Goal: Use online tool/utility: Utilize a website feature to perform a specific function

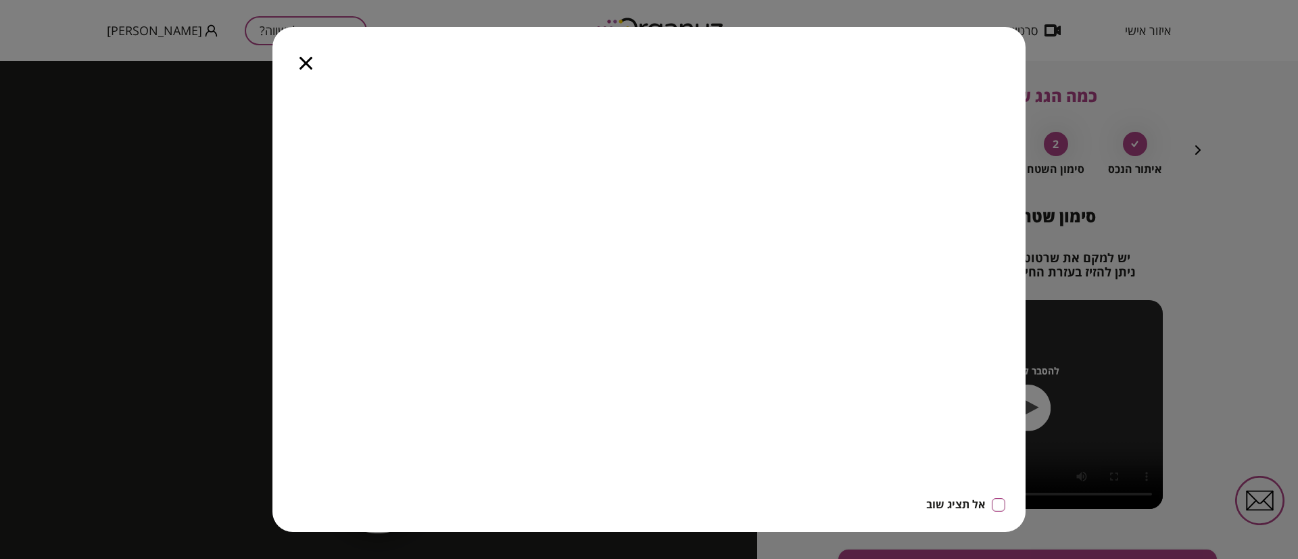
click at [309, 59] on icon "button" at bounding box center [306, 63] width 13 height 13
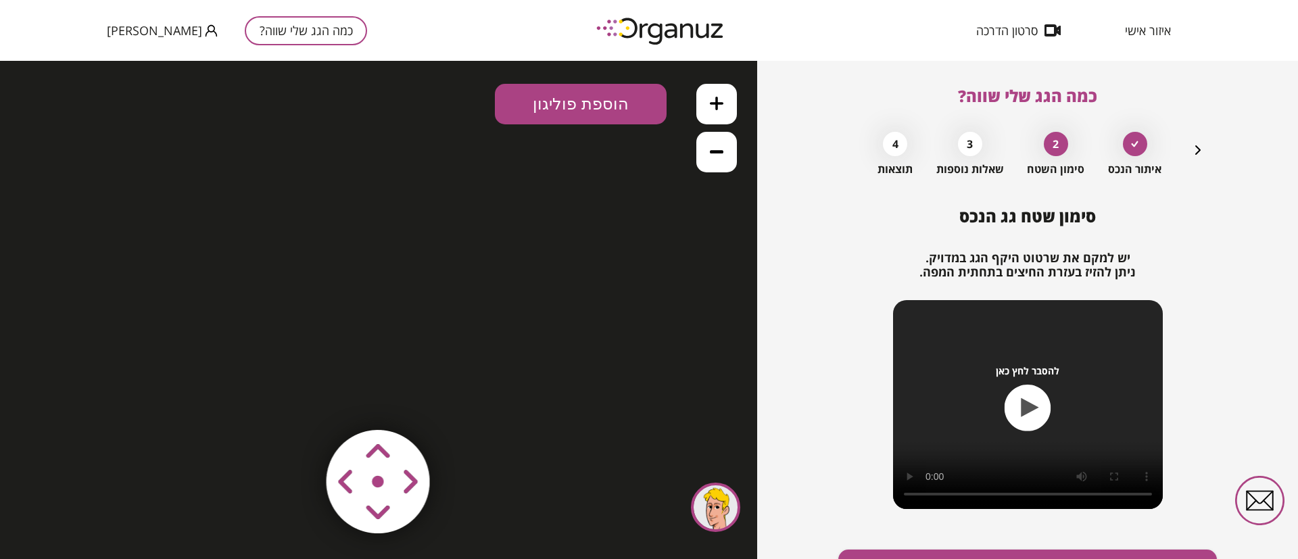
click at [682, 27] on img at bounding box center [661, 30] width 149 height 37
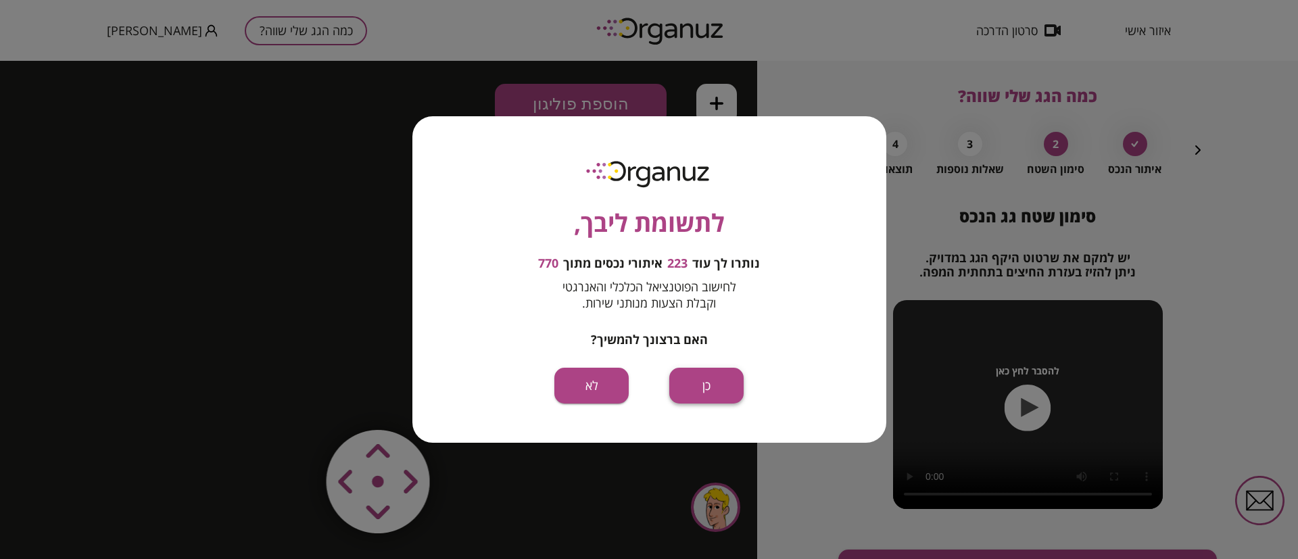
click at [705, 393] on button "כן" at bounding box center [706, 386] width 74 height 36
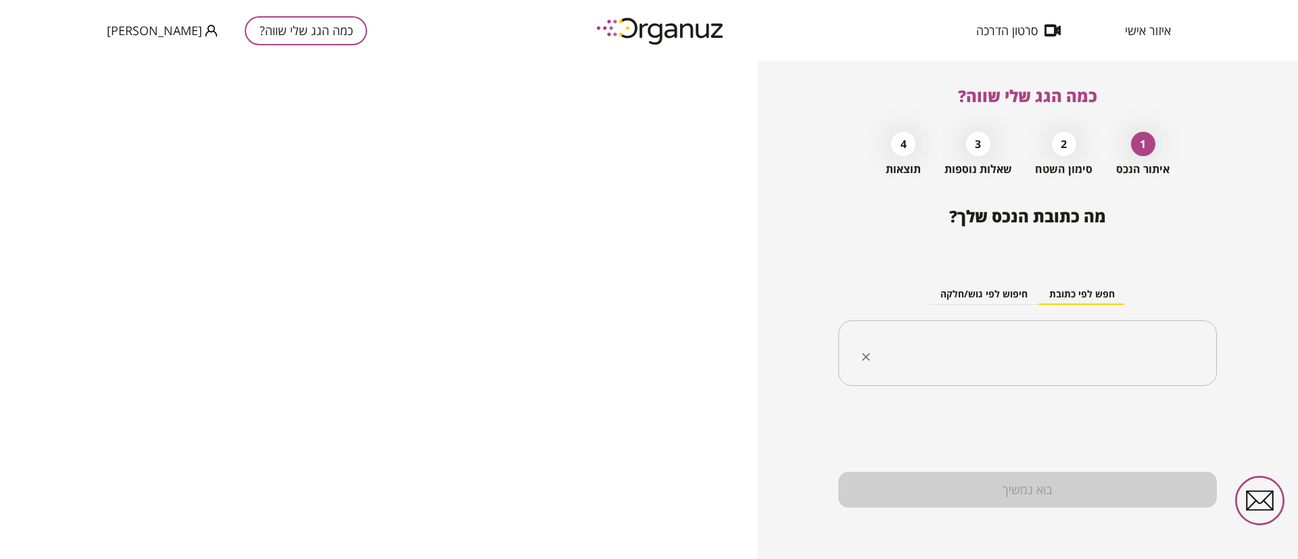
click at [959, 351] on input "text" at bounding box center [1033, 354] width 336 height 34
click at [1070, 361] on input "text" at bounding box center [1033, 354] width 336 height 34
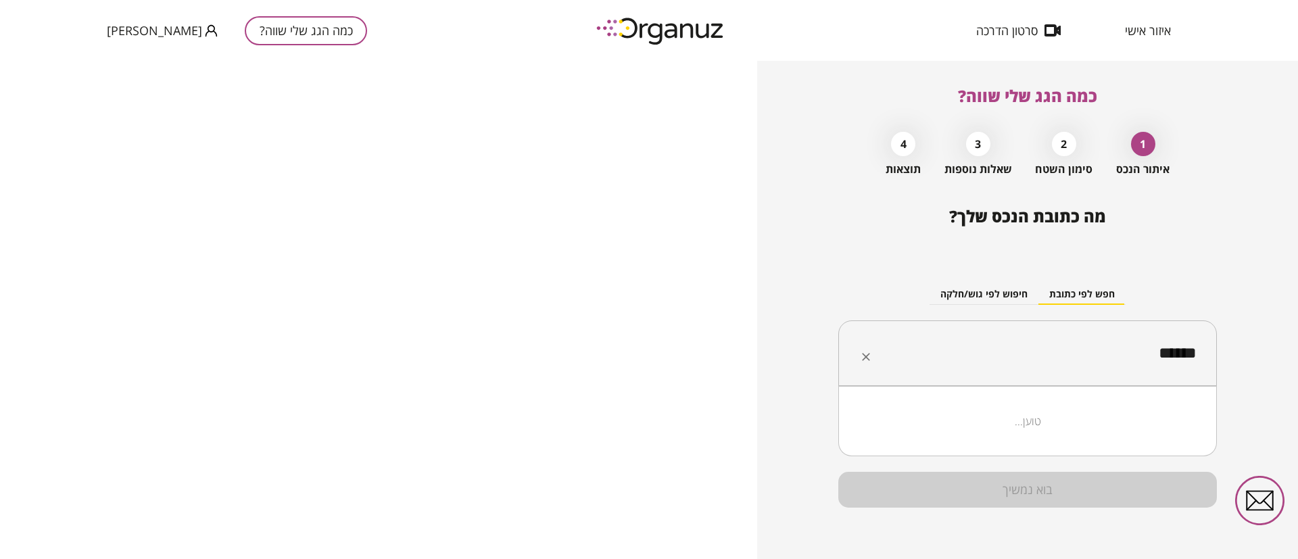
type input "******"
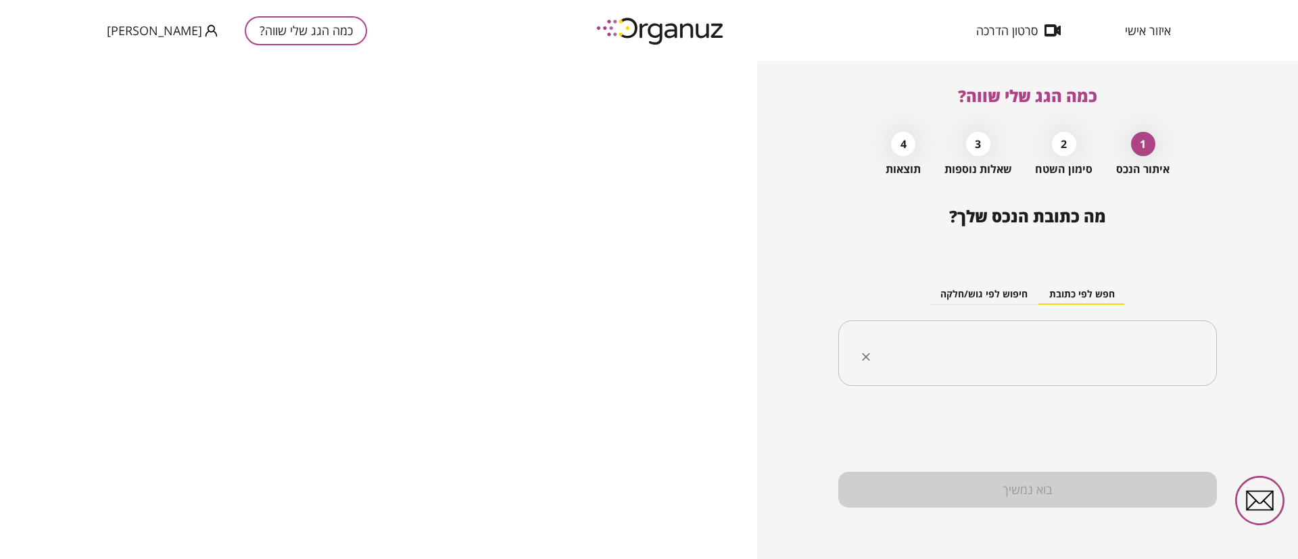
click at [1107, 356] on input "text" at bounding box center [1033, 354] width 336 height 34
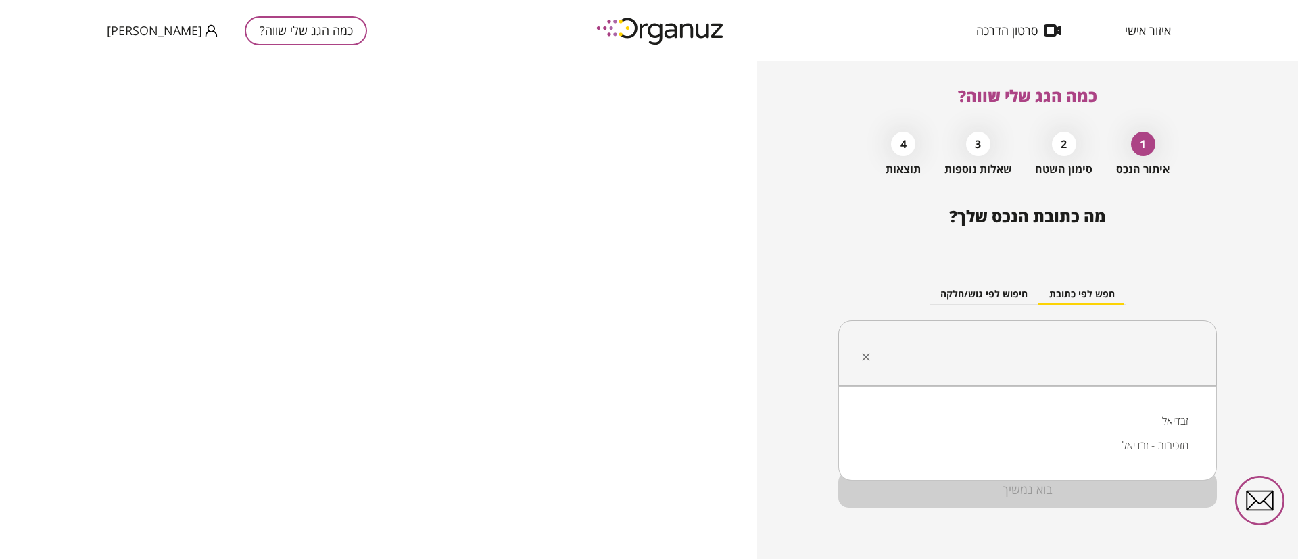
click at [1172, 418] on li "זבדיאל" at bounding box center [1027, 421] width 343 height 24
type input "******"
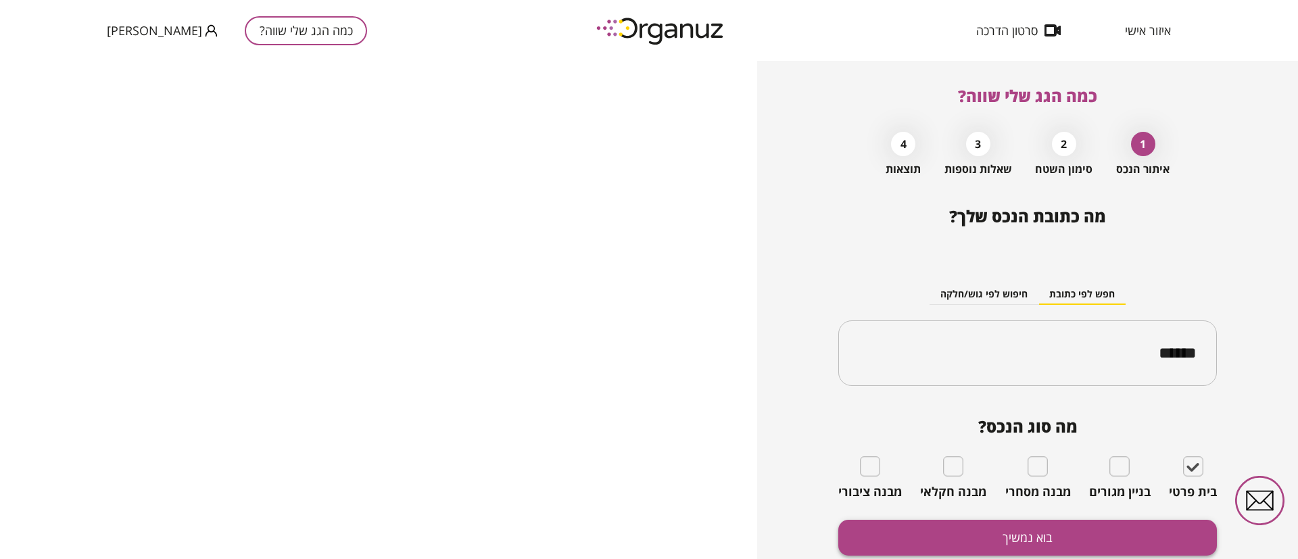
click at [1145, 538] on button "בוא נמשיך" at bounding box center [1027, 538] width 379 height 36
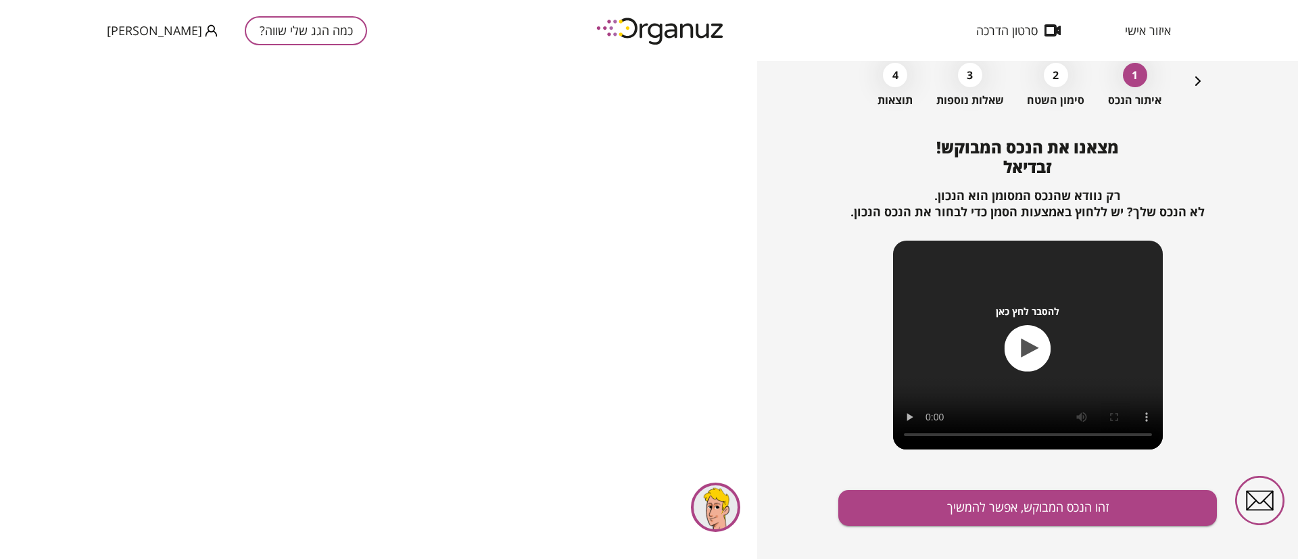
scroll to position [87, 0]
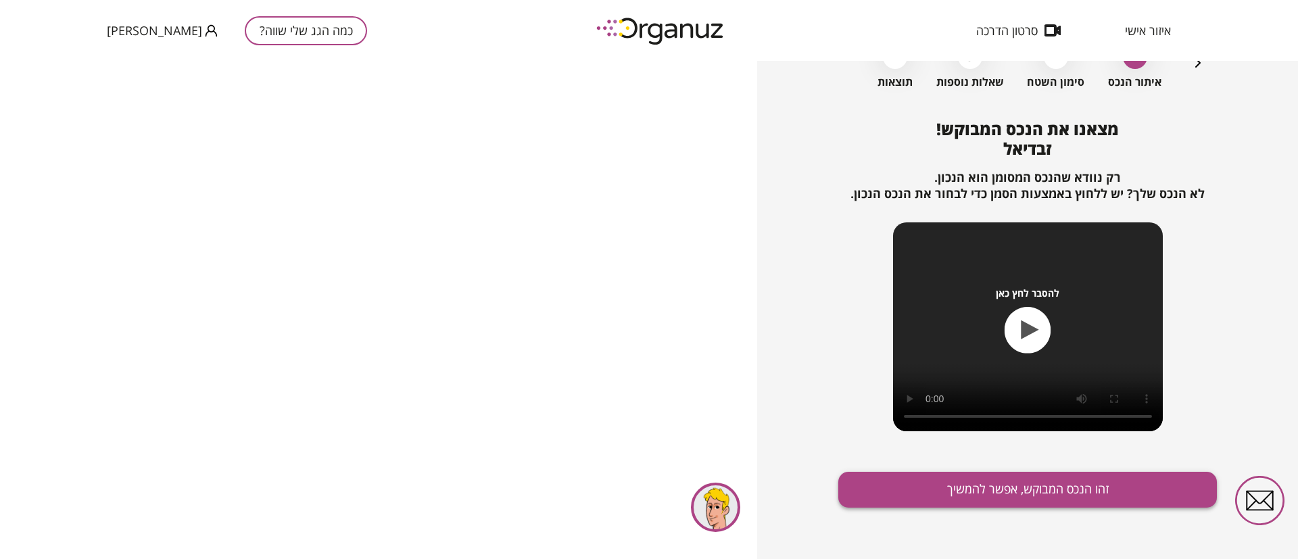
click at [957, 484] on button "זהו הנכס המבוקש, אפשר להמשיך" at bounding box center [1027, 490] width 379 height 36
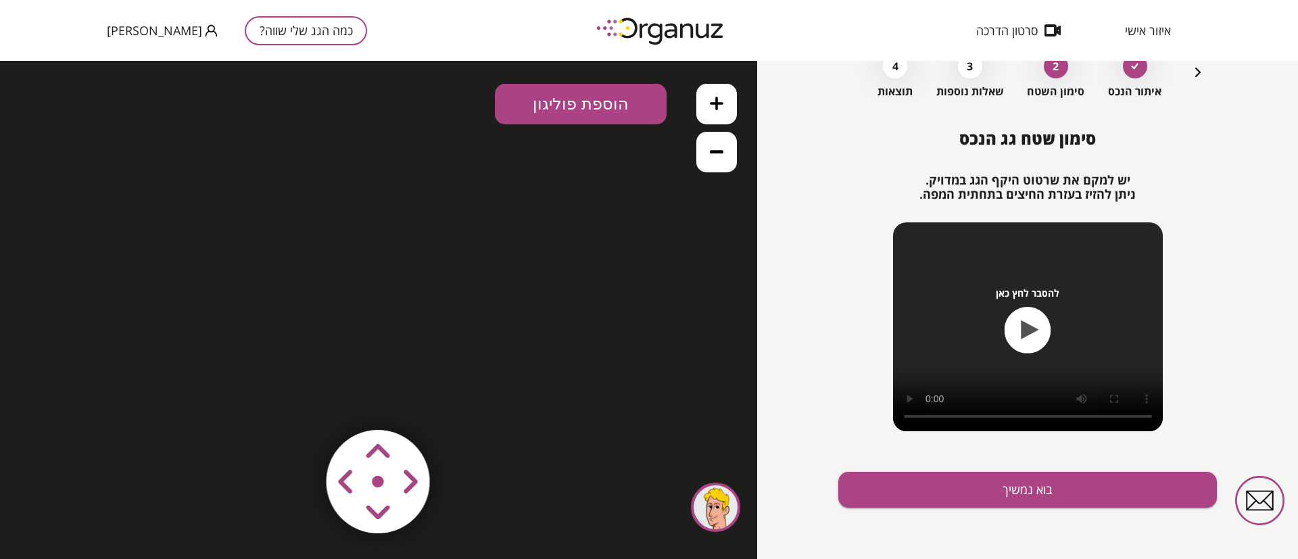
click at [1196, 71] on icon "button" at bounding box center [1198, 72] width 16 height 16
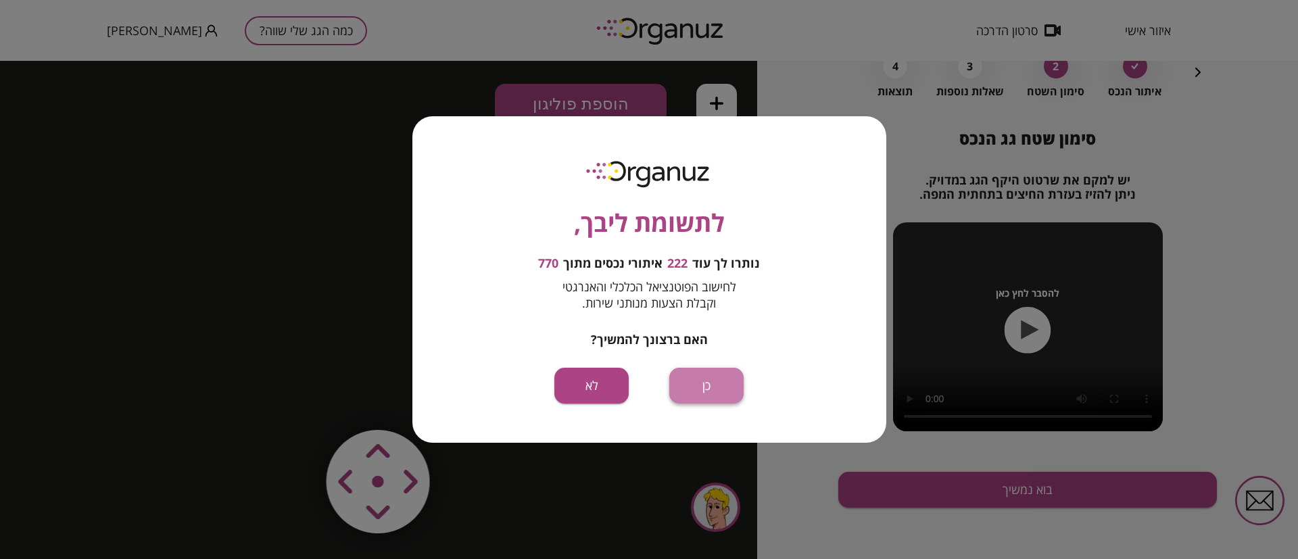
click at [698, 381] on button "כן" at bounding box center [706, 386] width 74 height 36
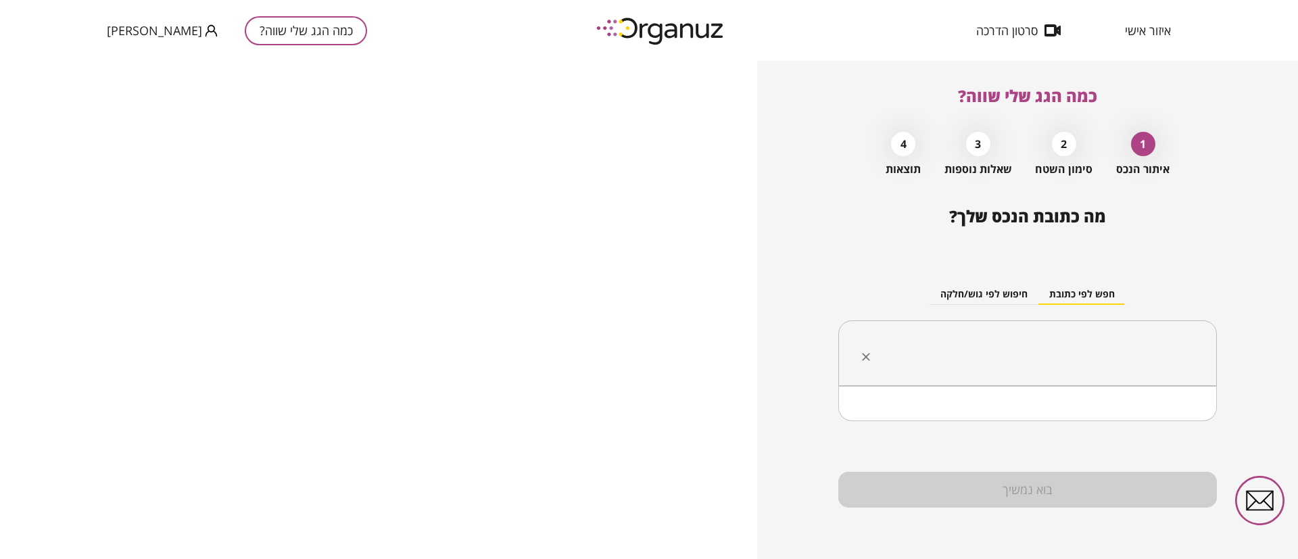
click at [1080, 349] on input "text" at bounding box center [1033, 354] width 336 height 34
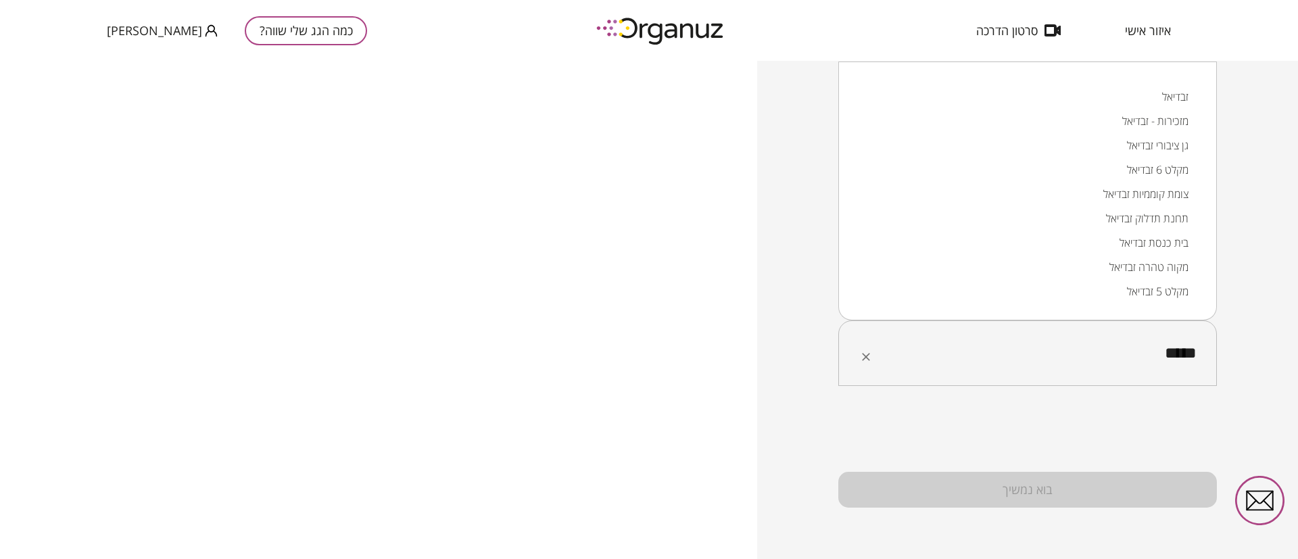
click at [1171, 95] on li "זבדיאל" at bounding box center [1027, 97] width 343 height 24
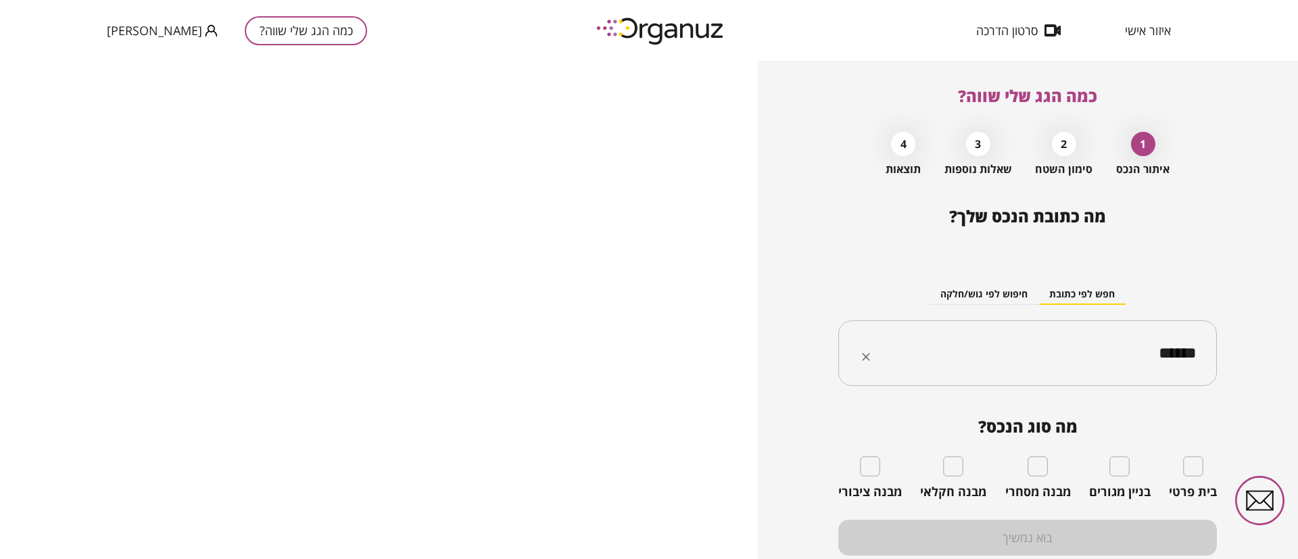
type input "******"
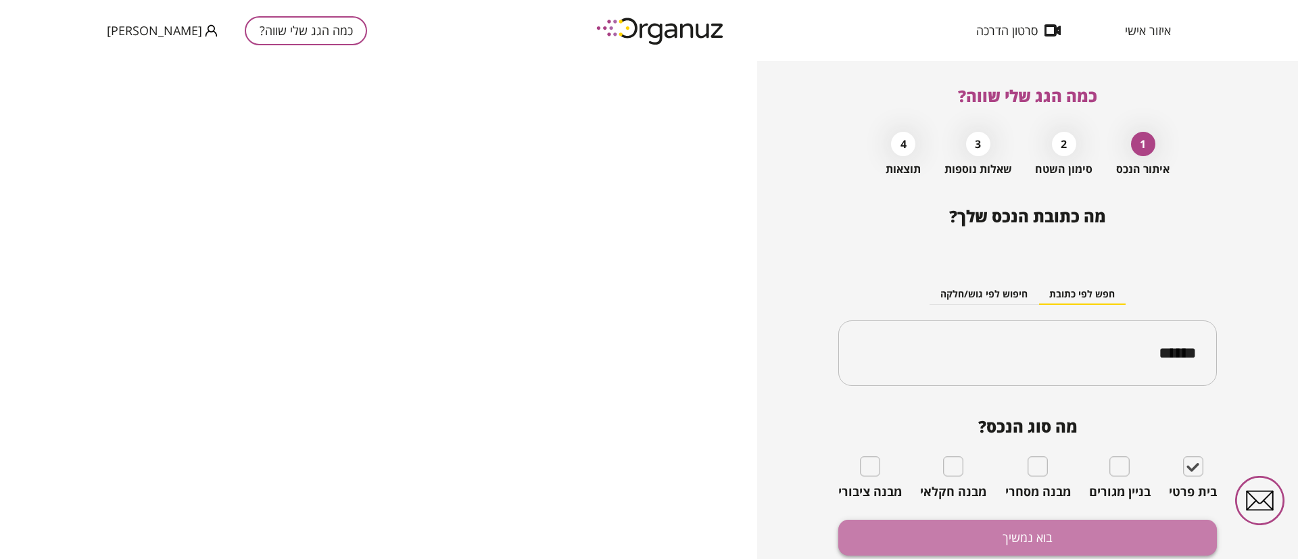
click at [1136, 538] on button "בוא נמשיך" at bounding box center [1027, 538] width 379 height 36
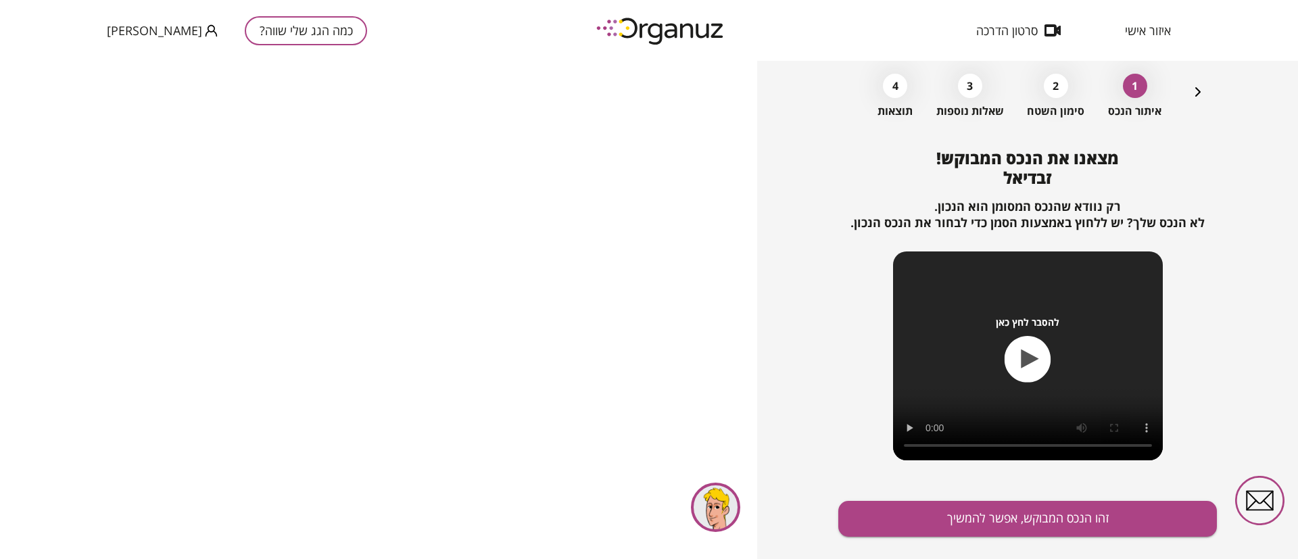
scroll to position [87, 0]
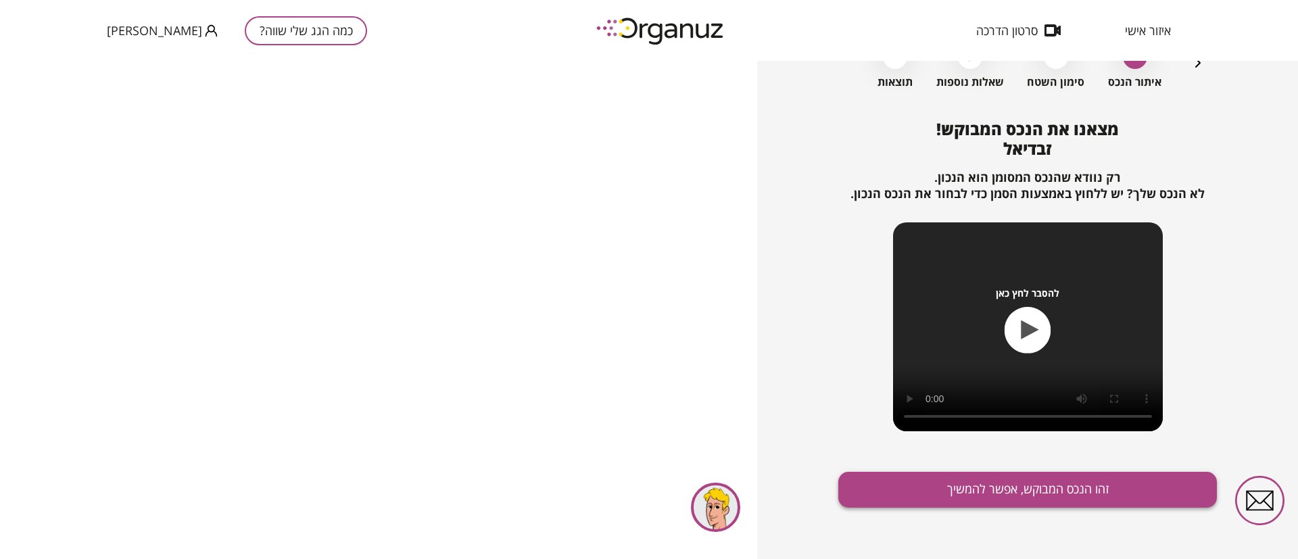
click at [1028, 492] on button "זהו הנכס המבוקש, אפשר להמשיך" at bounding box center [1027, 490] width 379 height 36
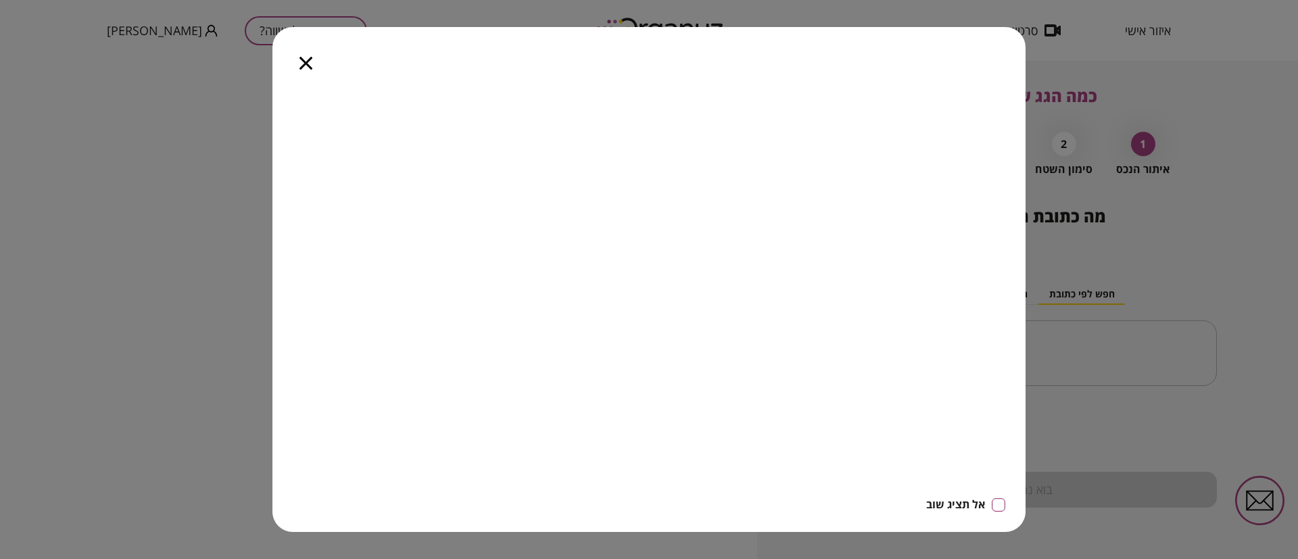
click at [312, 67] on icon "button" at bounding box center [306, 63] width 13 height 13
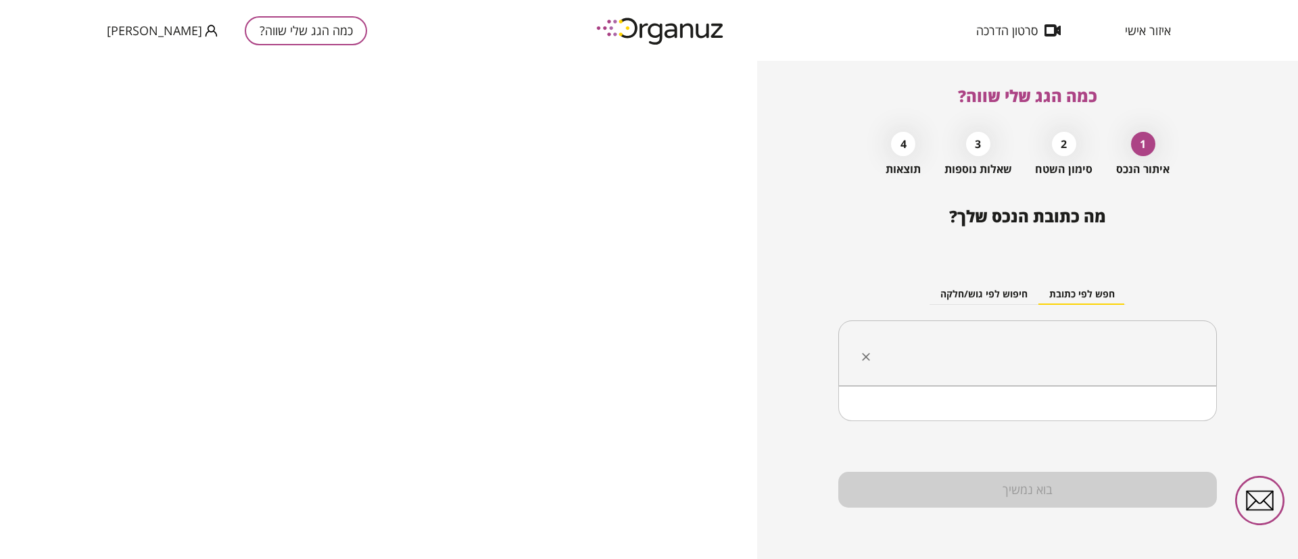
click at [1185, 361] on input "text" at bounding box center [1033, 354] width 336 height 34
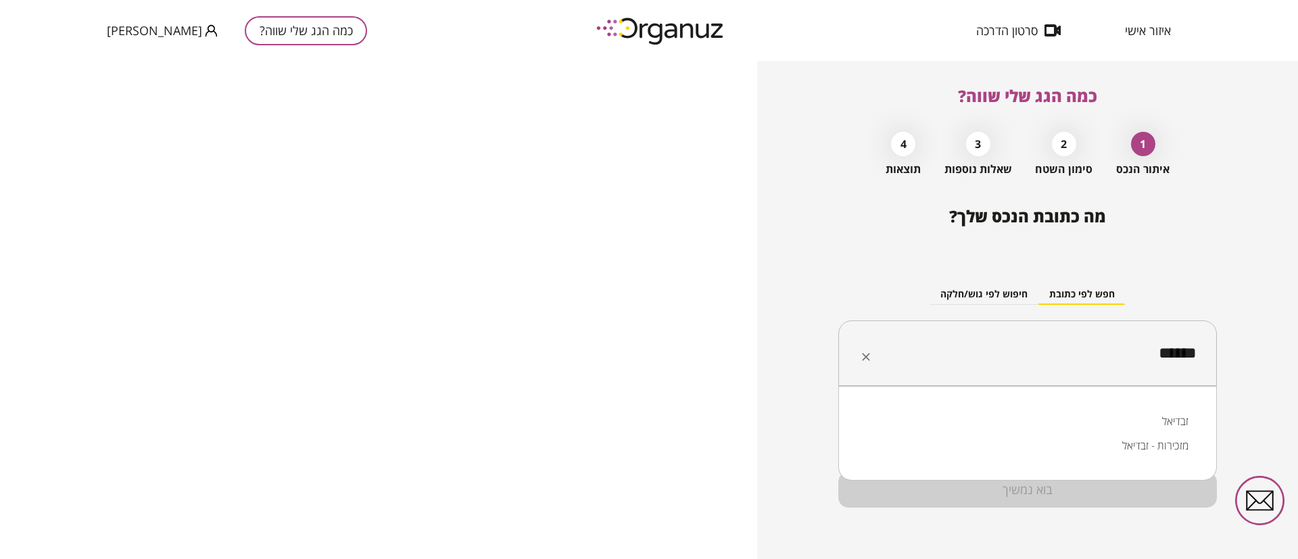
click at [1176, 423] on li "זבדיאל" at bounding box center [1027, 421] width 343 height 24
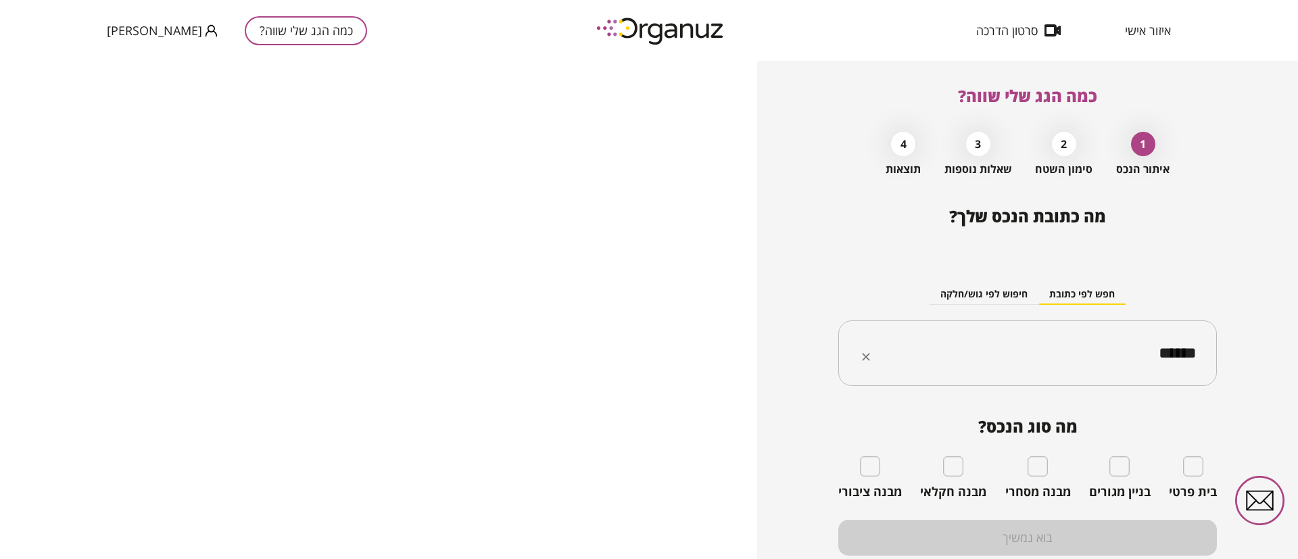
type input "******"
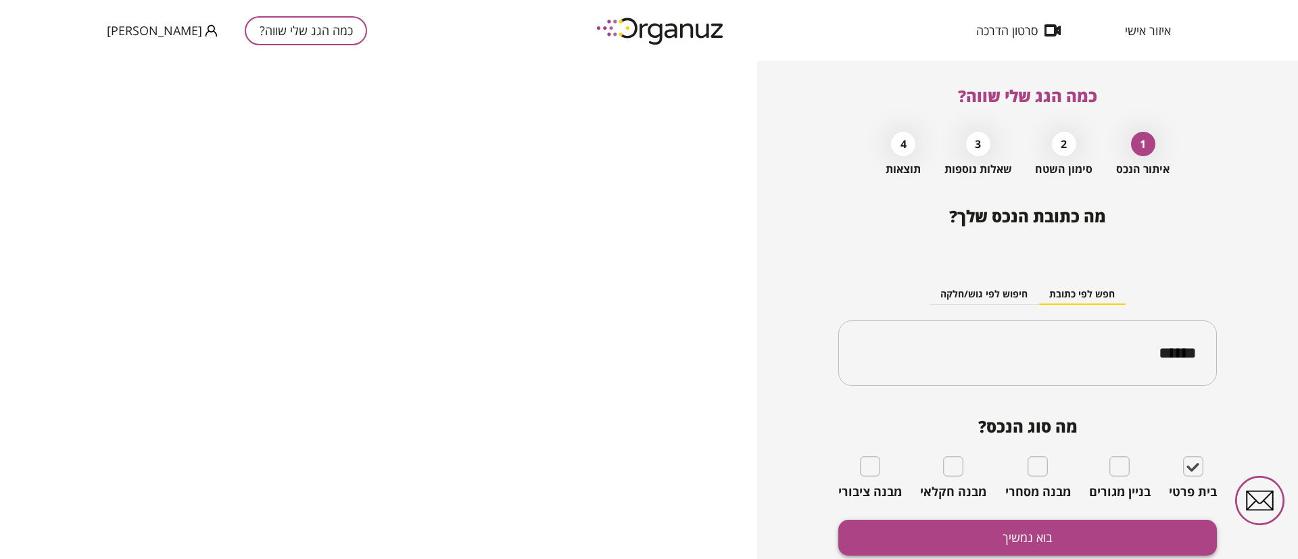
click at [1151, 532] on button "בוא נמשיך" at bounding box center [1027, 538] width 379 height 36
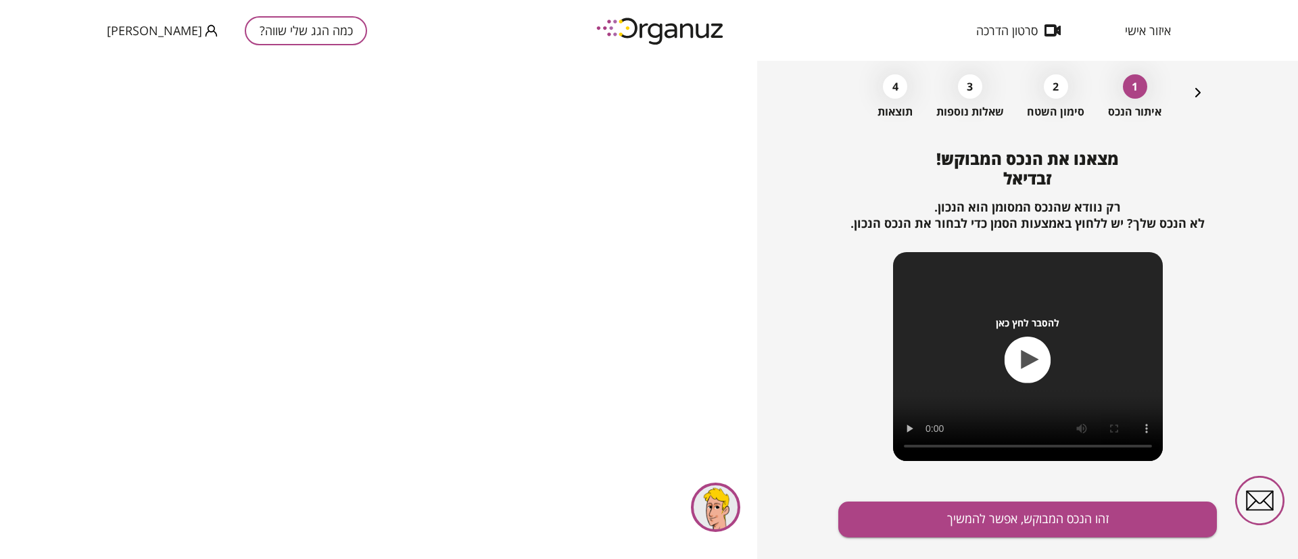
scroll to position [87, 0]
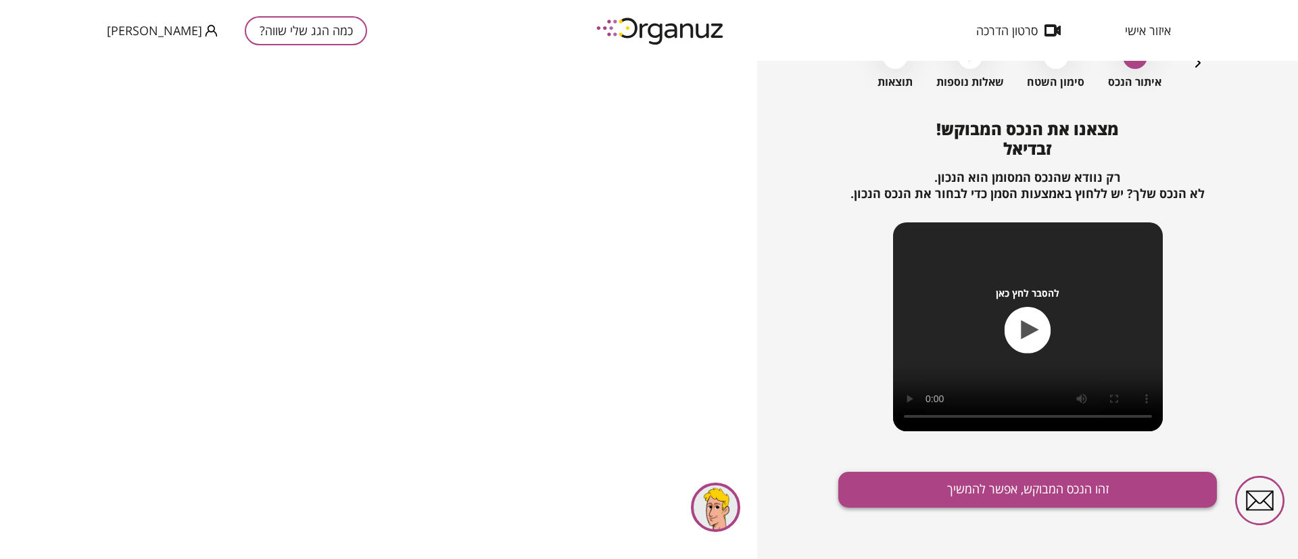
click at [1009, 482] on button "זהו הנכס המבוקש, אפשר להמשיך" at bounding box center [1027, 490] width 379 height 36
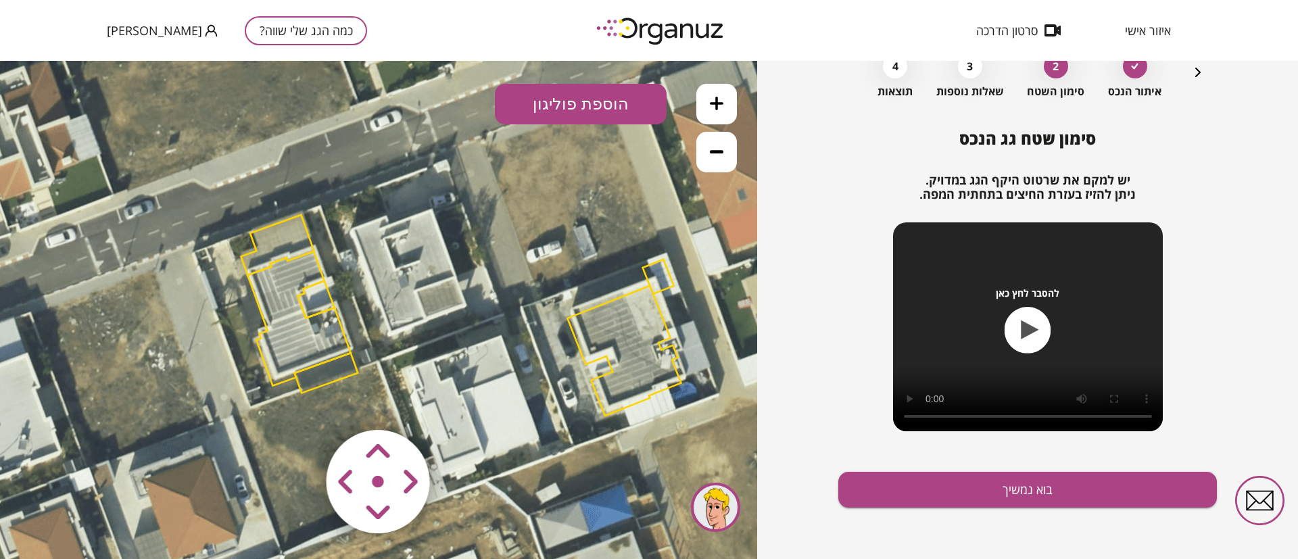
drag, startPoint x: 438, startPoint y: 280, endPoint x: 520, endPoint y: 279, distance: 81.8
click at [520, 279] on icon at bounding box center [462, 314] width 1339 height 1339
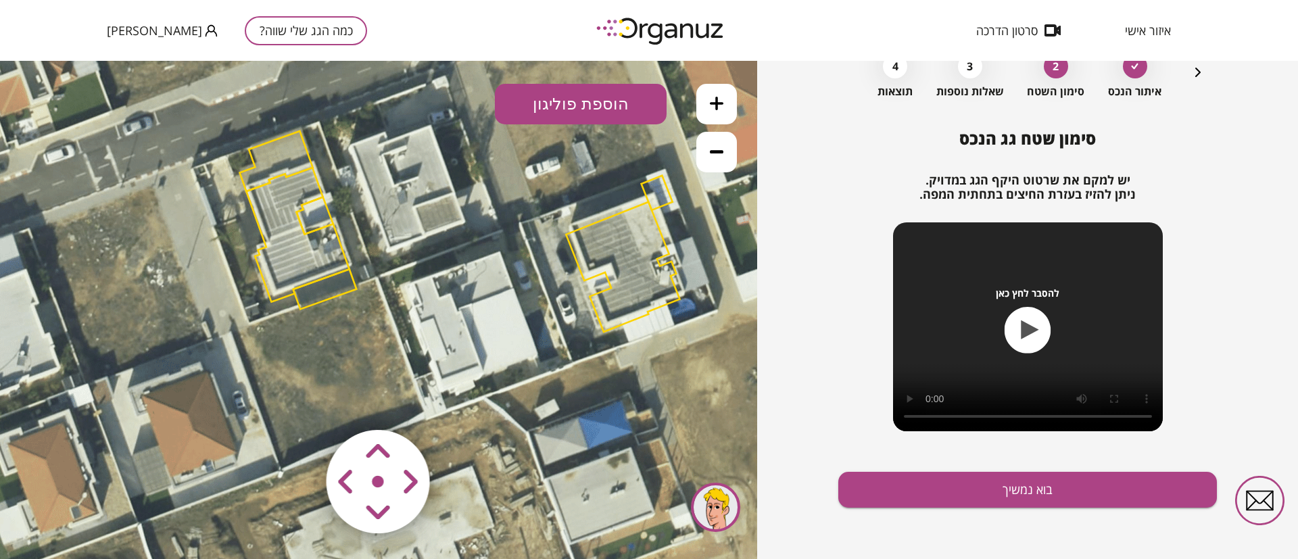
drag, startPoint x: 508, startPoint y: 299, endPoint x: 502, endPoint y: 270, distance: 29.6
click at [502, 270] on icon at bounding box center [461, 230] width 1339 height 1339
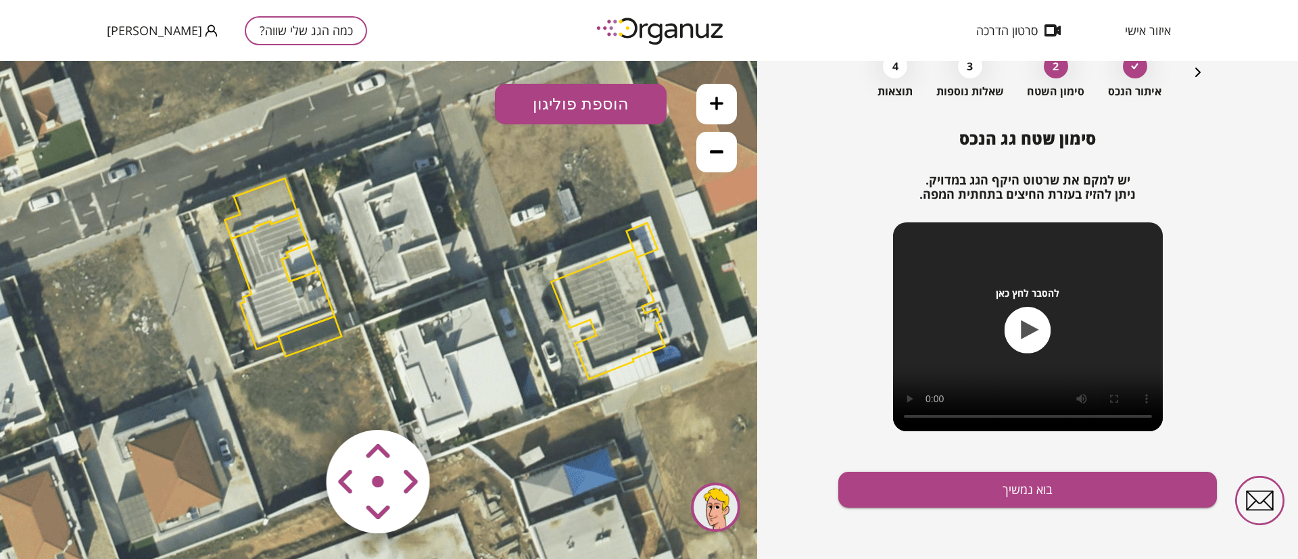
drag, startPoint x: 433, startPoint y: 229, endPoint x: 342, endPoint y: 260, distance: 96.7
click at [419, 281] on icon at bounding box center [446, 278] width 1339 height 1339
click at [277, 227] on polygon at bounding box center [282, 283] width 103 height 135
click at [269, 193] on polygon at bounding box center [260, 208] width 73 height 60
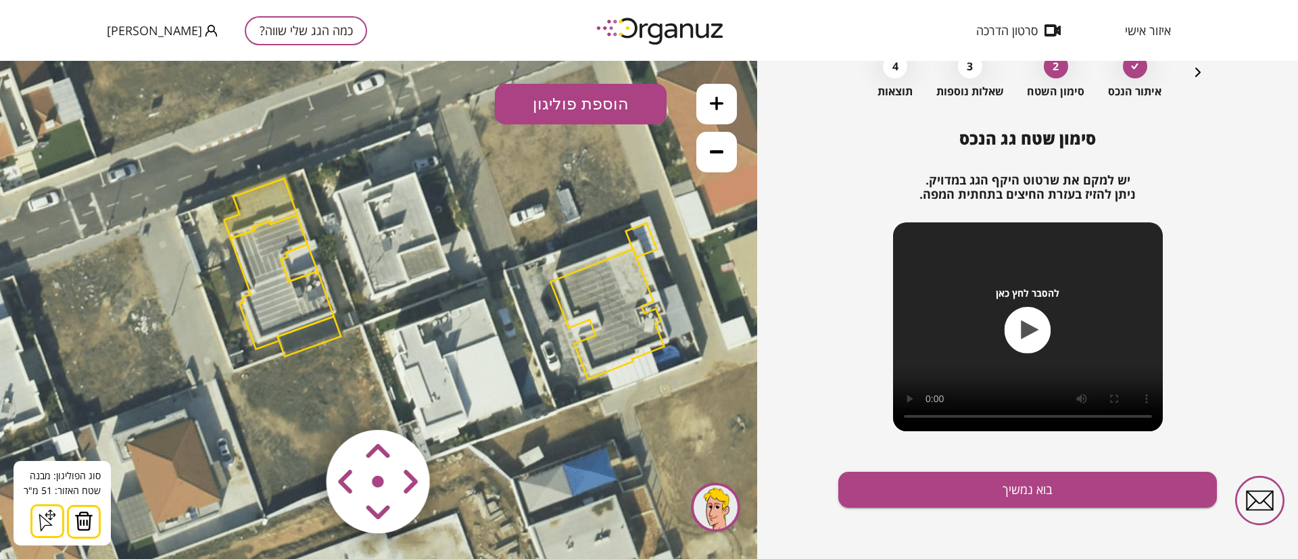
click at [85, 519] on img at bounding box center [83, 521] width 19 height 20
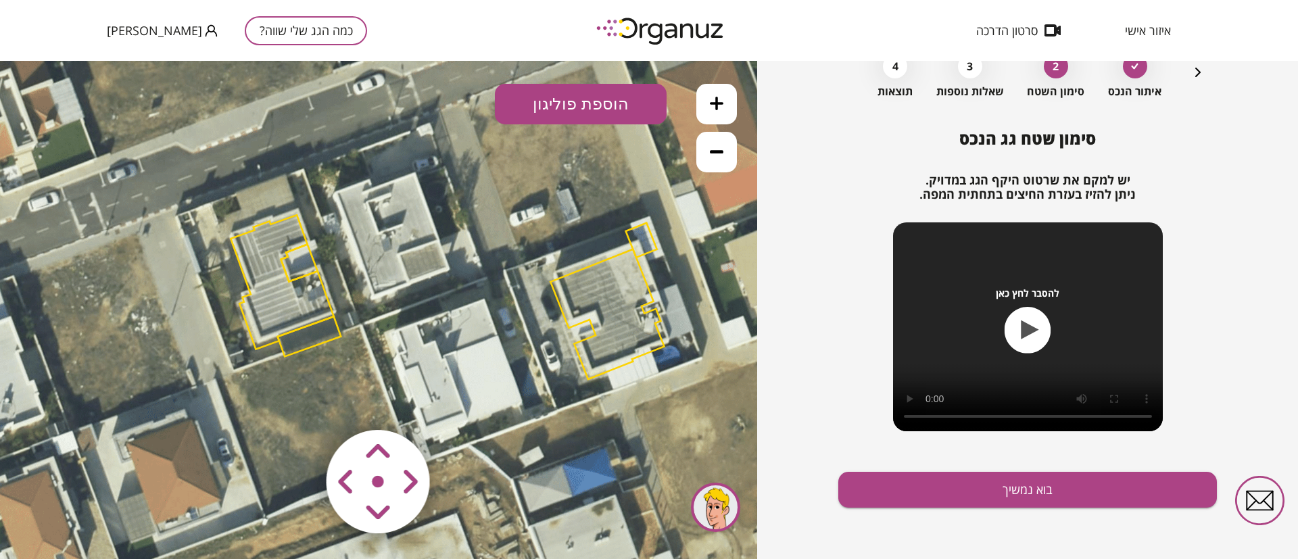
click at [281, 245] on polygon at bounding box center [282, 282] width 103 height 135
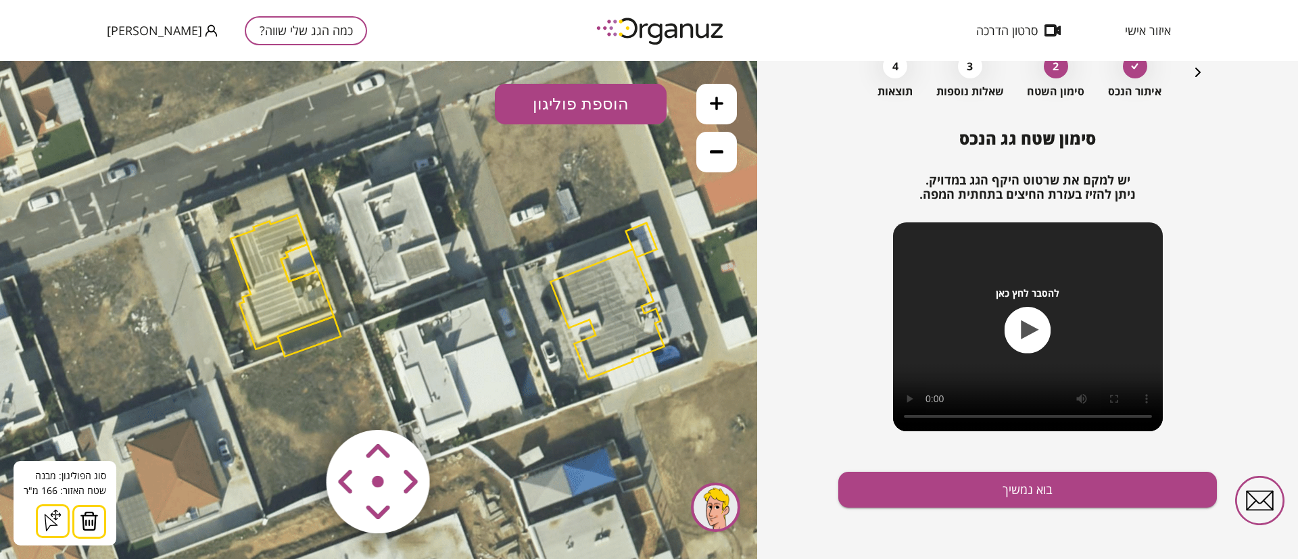
click at [87, 524] on img at bounding box center [89, 521] width 19 height 20
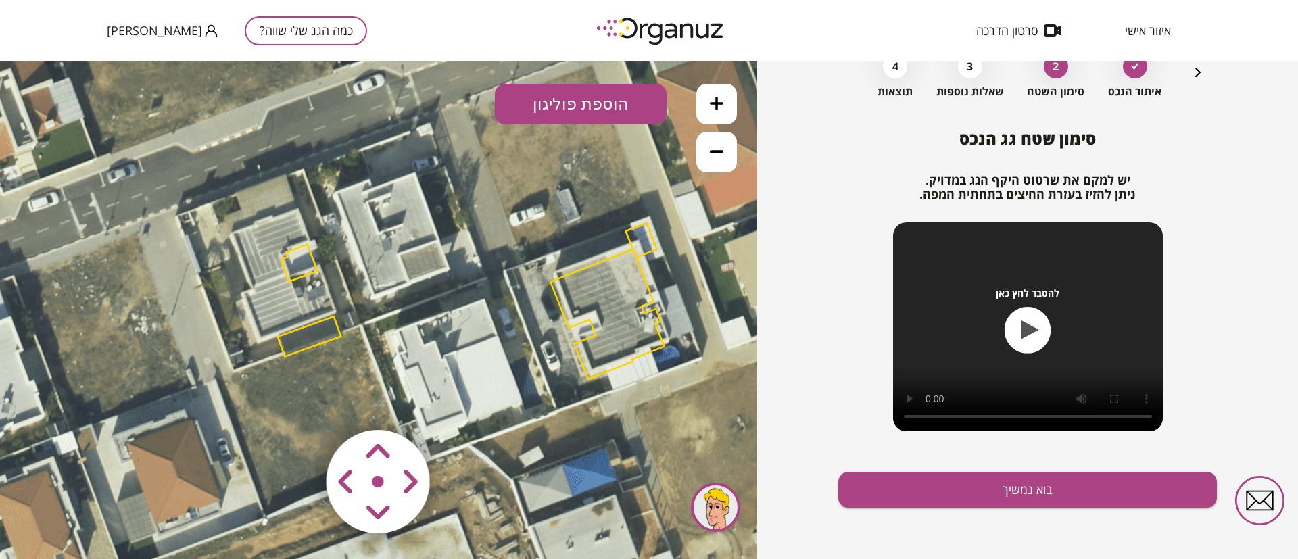
click at [311, 257] on polygon at bounding box center [299, 263] width 37 height 37
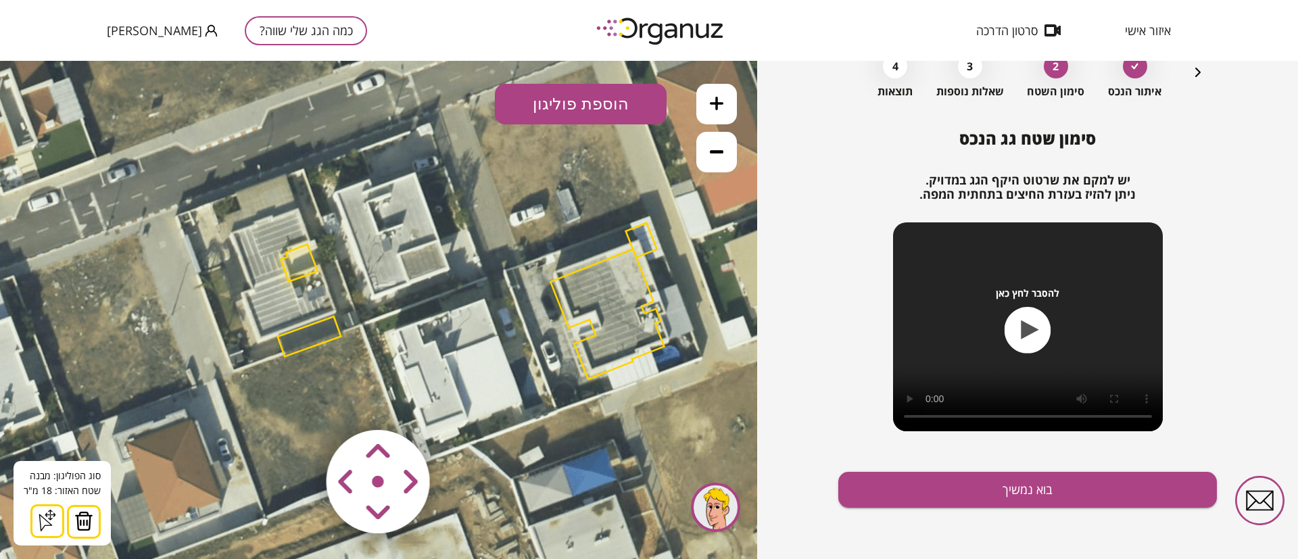
click at [87, 517] on img at bounding box center [83, 521] width 19 height 20
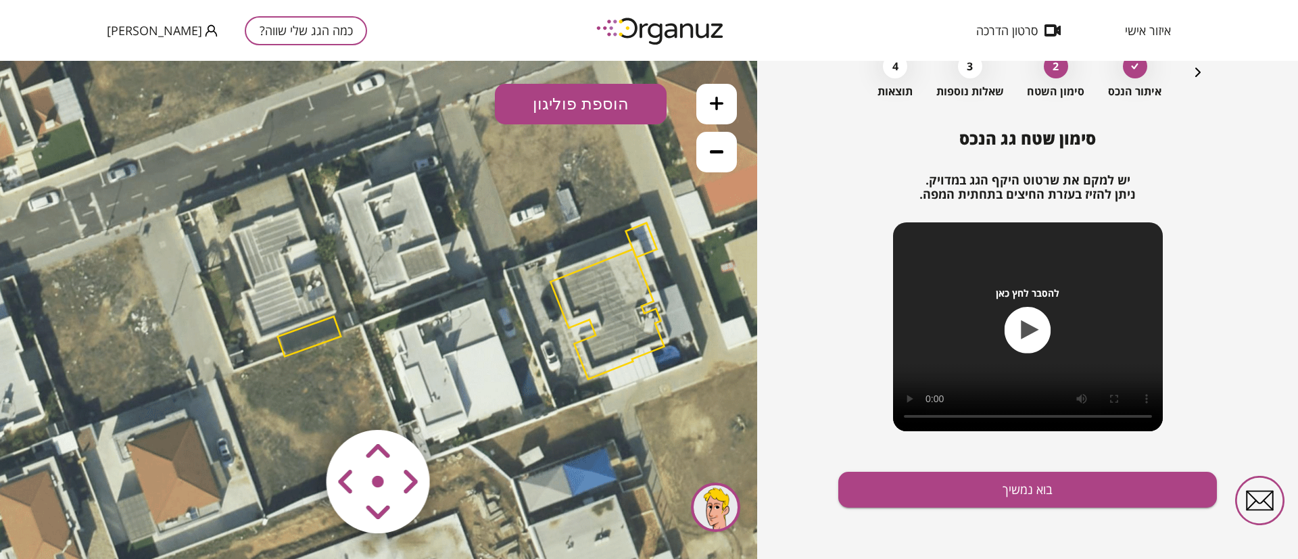
click at [318, 329] on polygon at bounding box center [310, 336] width 64 height 40
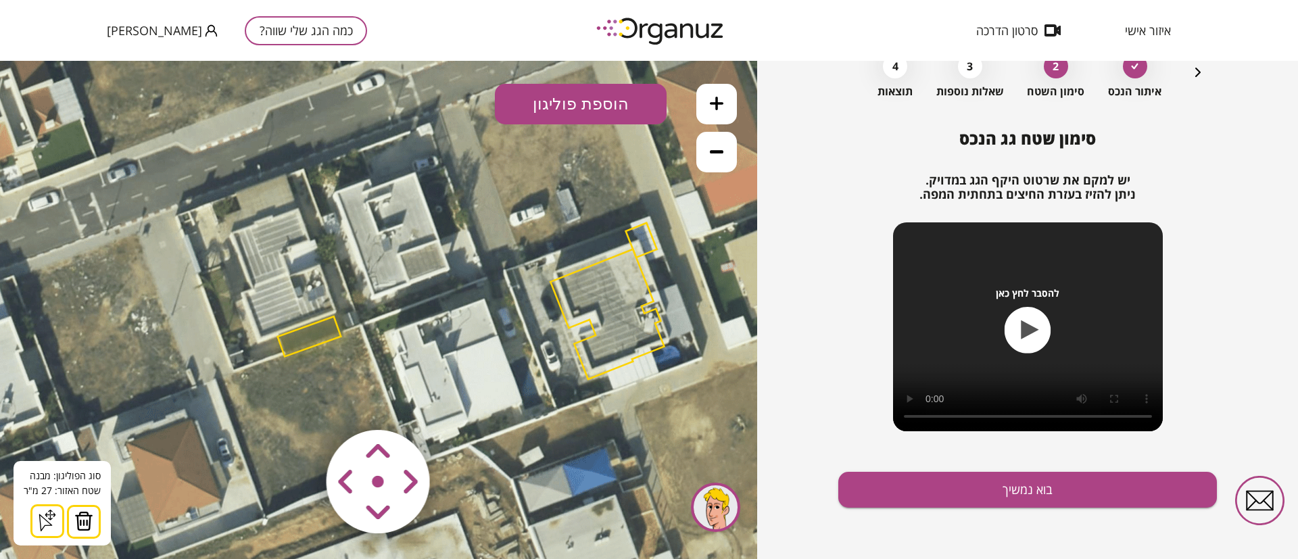
drag, startPoint x: 83, startPoint y: 519, endPoint x: 93, endPoint y: 517, distance: 10.3
click at [85, 519] on img at bounding box center [83, 521] width 19 height 20
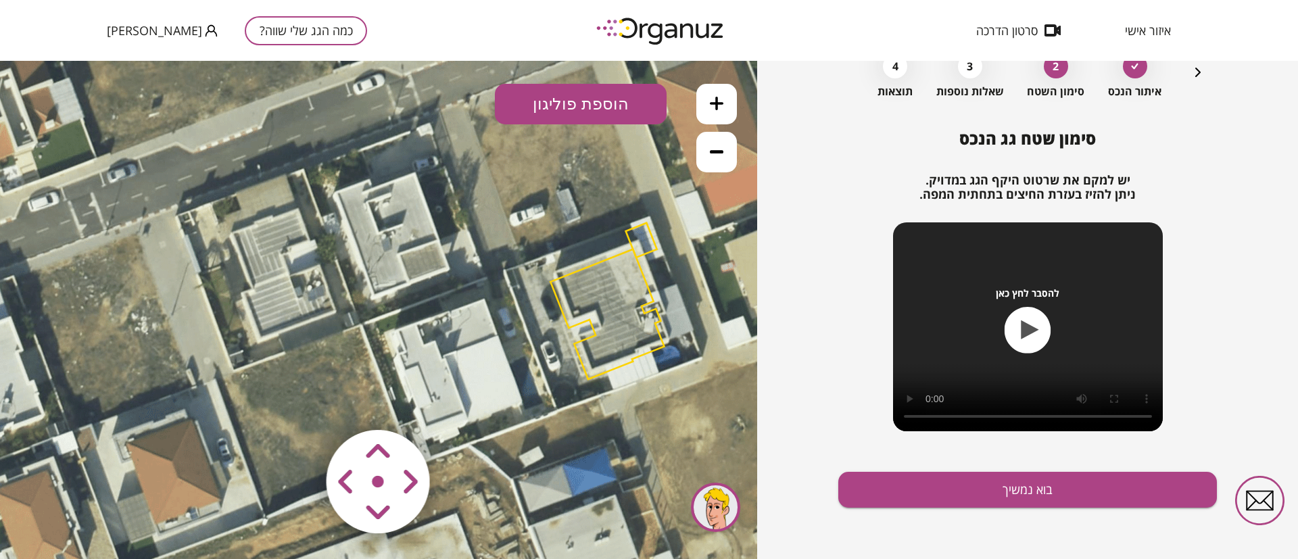
click at [620, 294] on polygon at bounding box center [607, 314] width 114 height 130
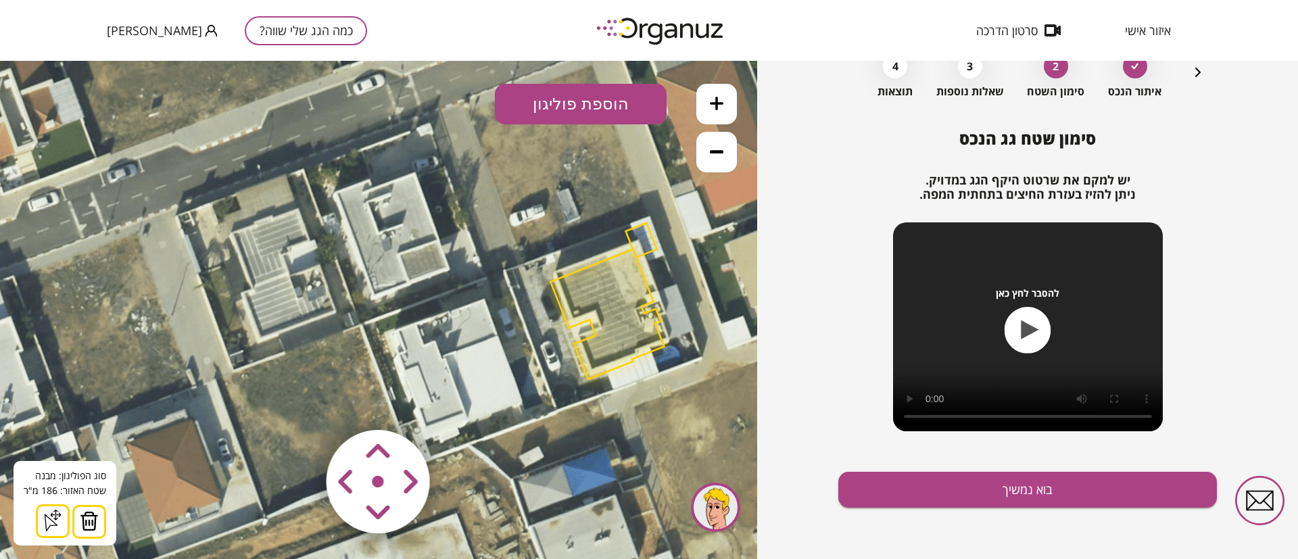
click at [86, 521] on img at bounding box center [89, 521] width 19 height 20
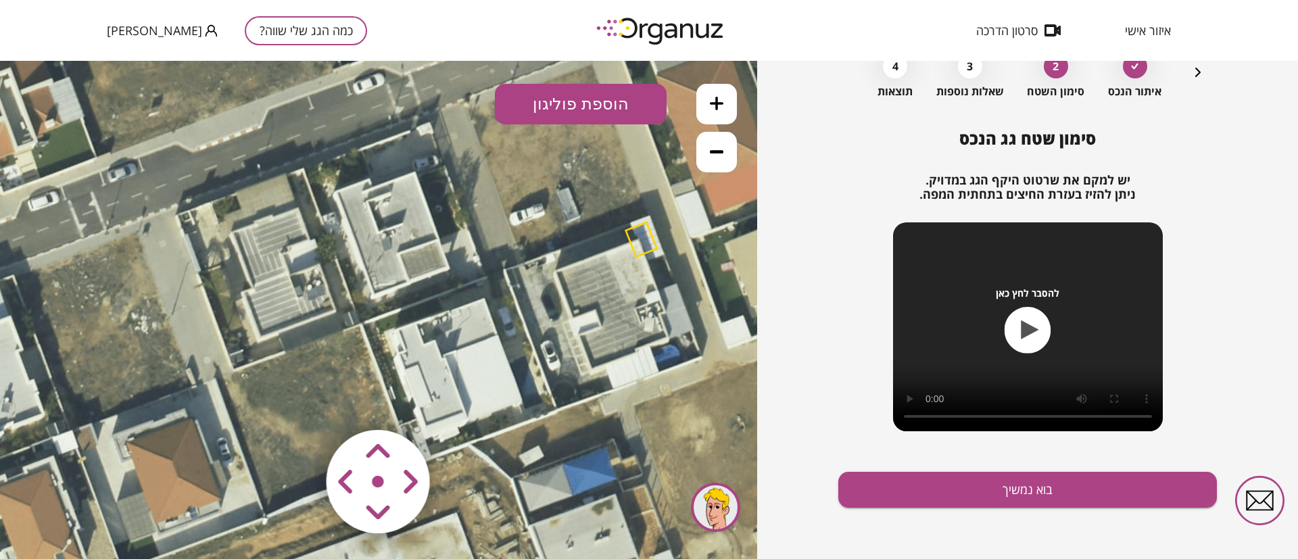
click at [641, 241] on polygon at bounding box center [641, 239] width 31 height 34
click at [650, 229] on polygon at bounding box center [641, 239] width 31 height 34
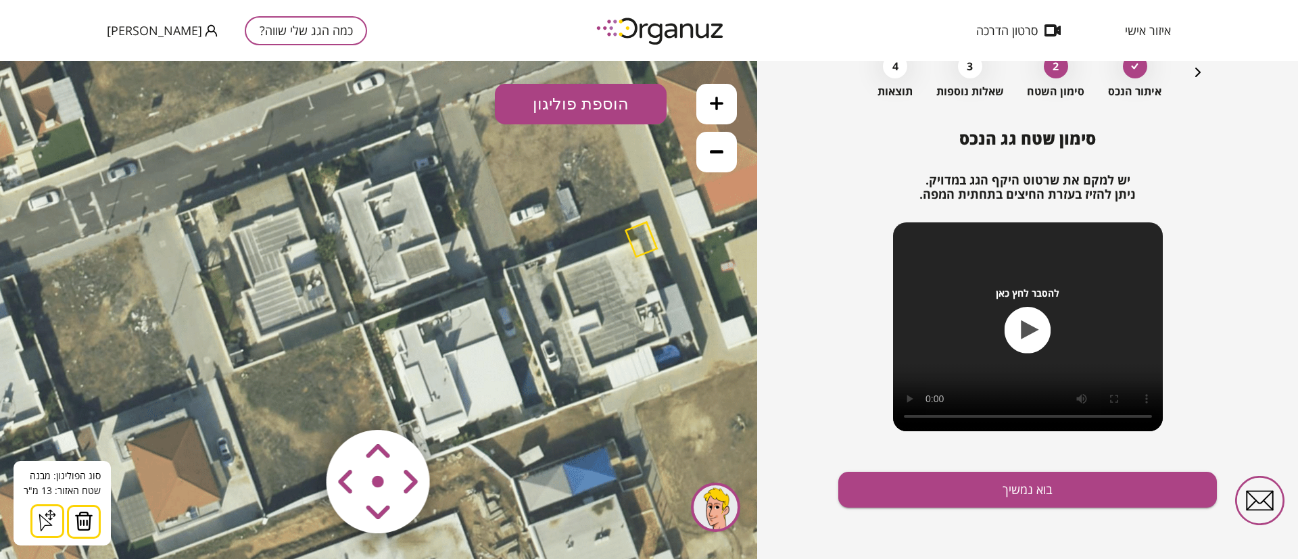
click at [80, 521] on img at bounding box center [83, 521] width 19 height 20
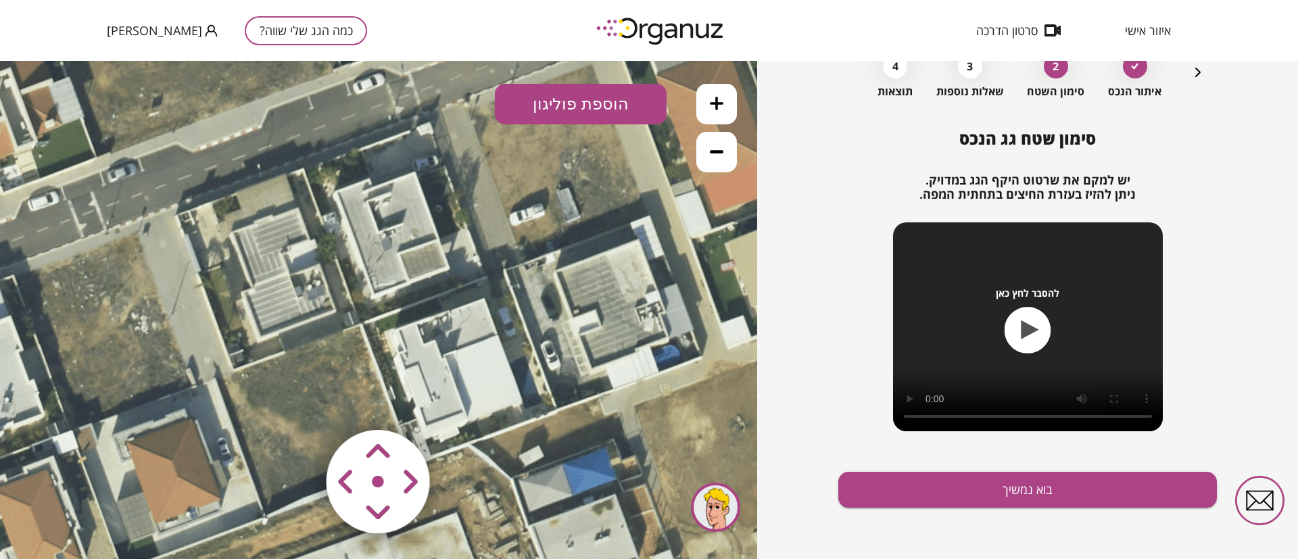
click at [711, 101] on icon at bounding box center [717, 104] width 14 height 14
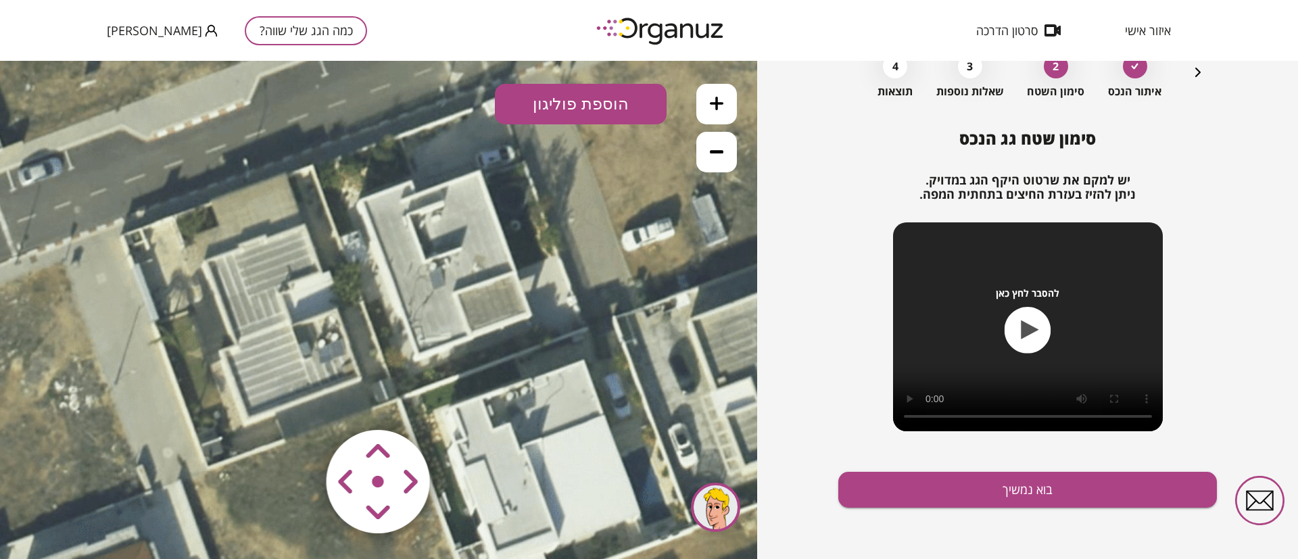
drag, startPoint x: 458, startPoint y: 324, endPoint x: 489, endPoint y: 381, distance: 64.8
click at [489, 381] on icon at bounding box center [525, 329] width 2008 height 2008
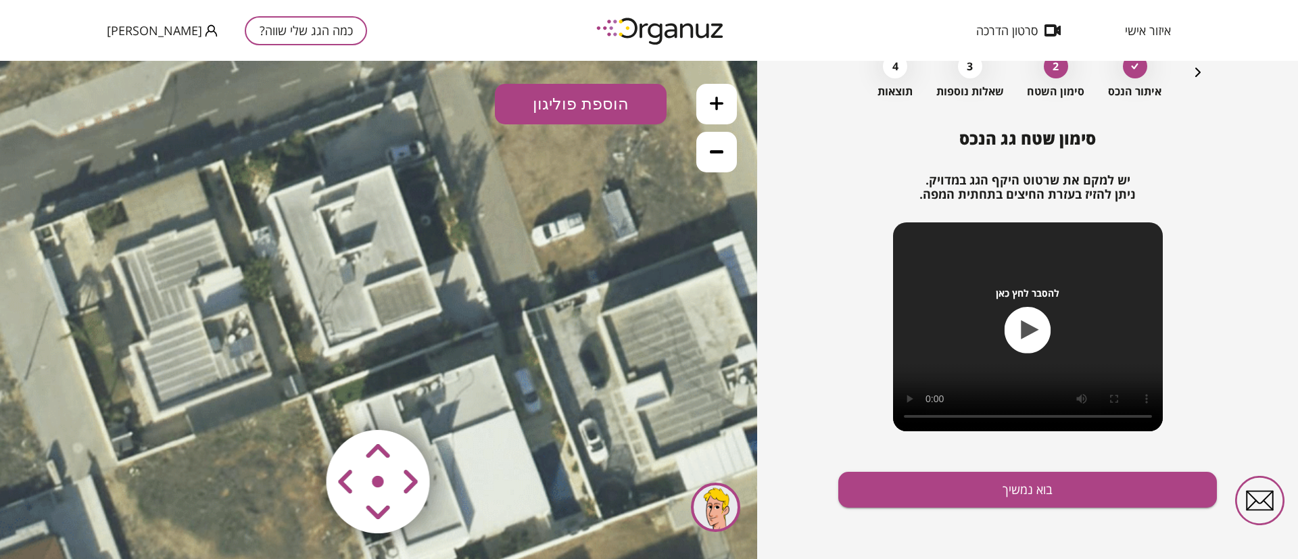
drag, startPoint x: 545, startPoint y: 368, endPoint x: 455, endPoint y: 363, distance: 90.1
click at [455, 363] on icon at bounding box center [435, 324] width 2008 height 2008
click at [715, 103] on icon at bounding box center [717, 104] width 14 height 14
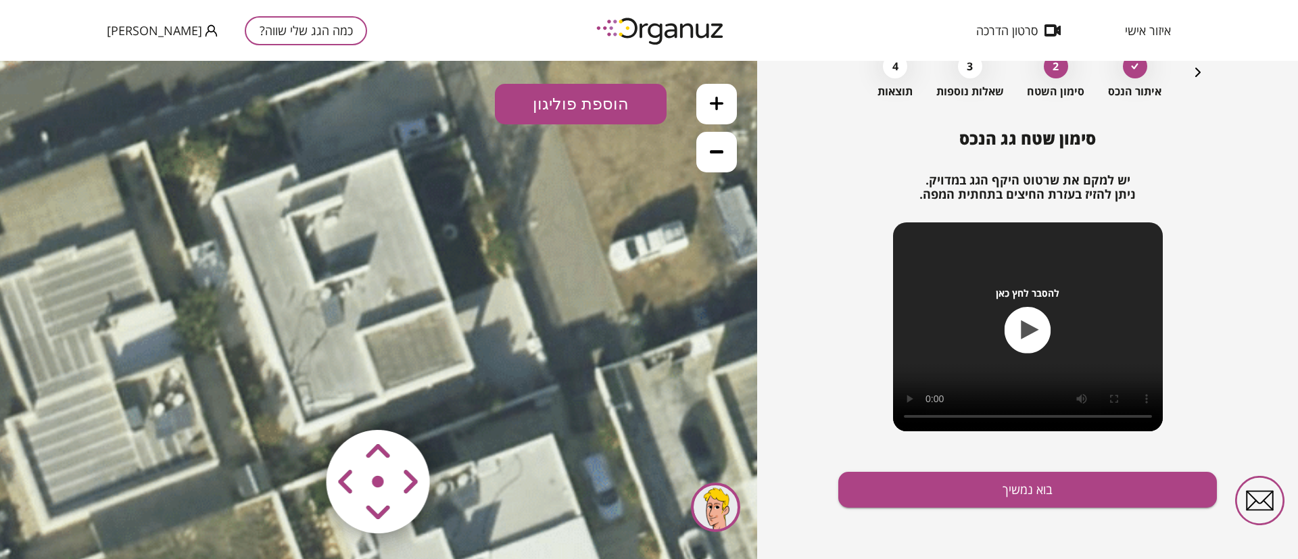
drag, startPoint x: 522, startPoint y: 260, endPoint x: 522, endPoint y: 316, distance: 56.1
click at [522, 316] on icon at bounding box center [465, 386] width 3012 height 3012
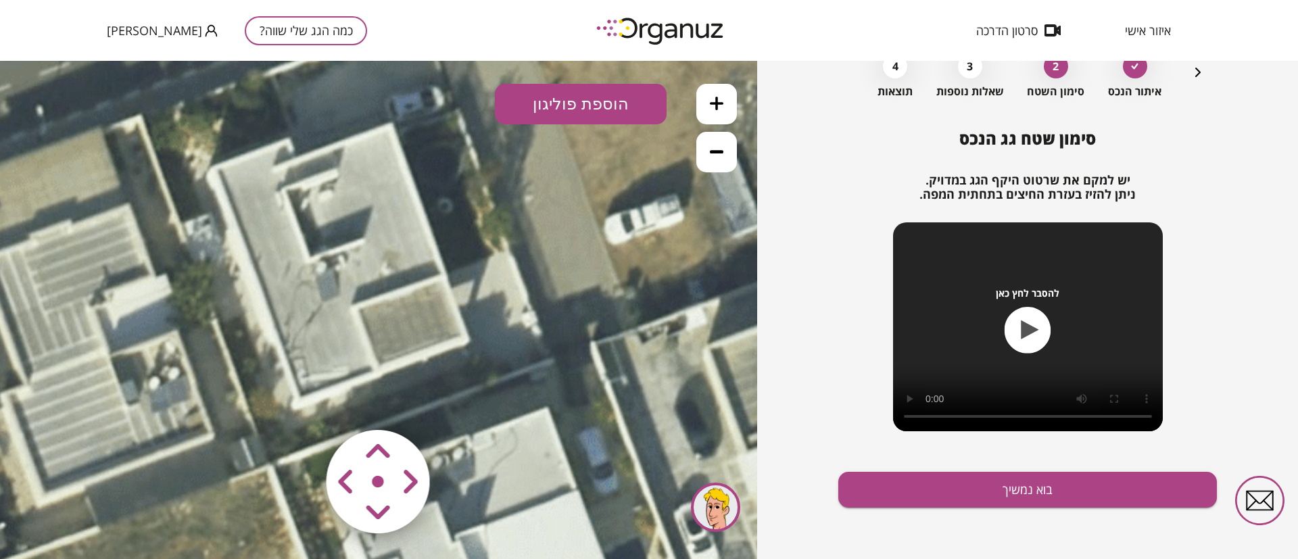
drag, startPoint x: 529, startPoint y: 329, endPoint x: 528, endPoint y: 320, distance: 8.1
click at [528, 320] on icon at bounding box center [460, 360] width 3012 height 3012
click at [551, 102] on button "הוספת פוליגון" at bounding box center [581, 104] width 172 height 41
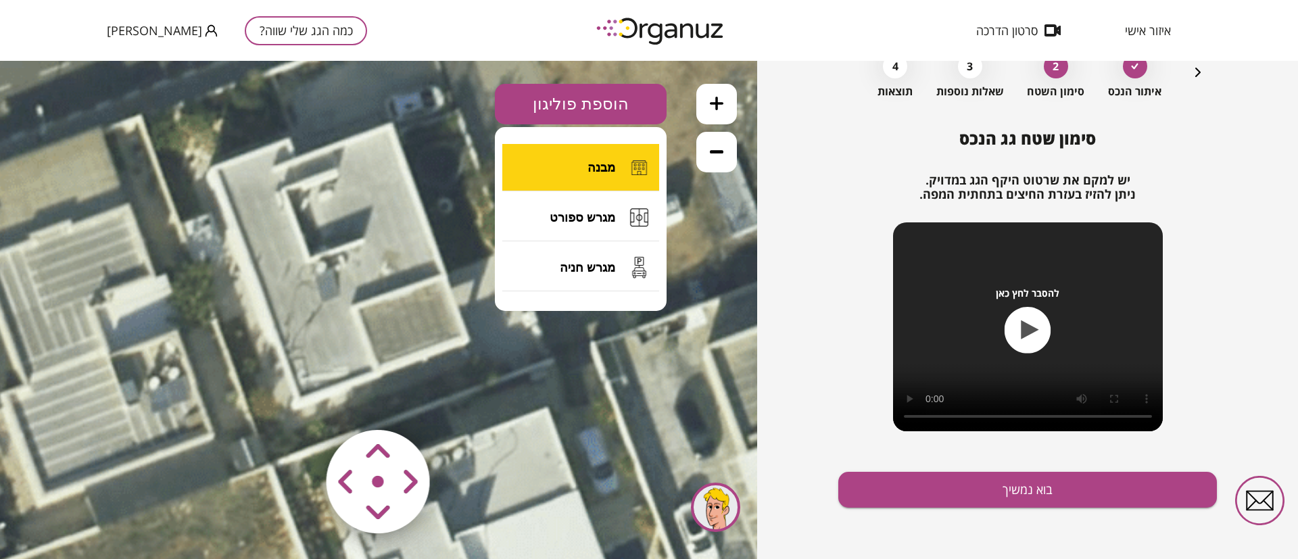
click at [600, 164] on span "מבנה" at bounding box center [602, 167] width 28 height 15
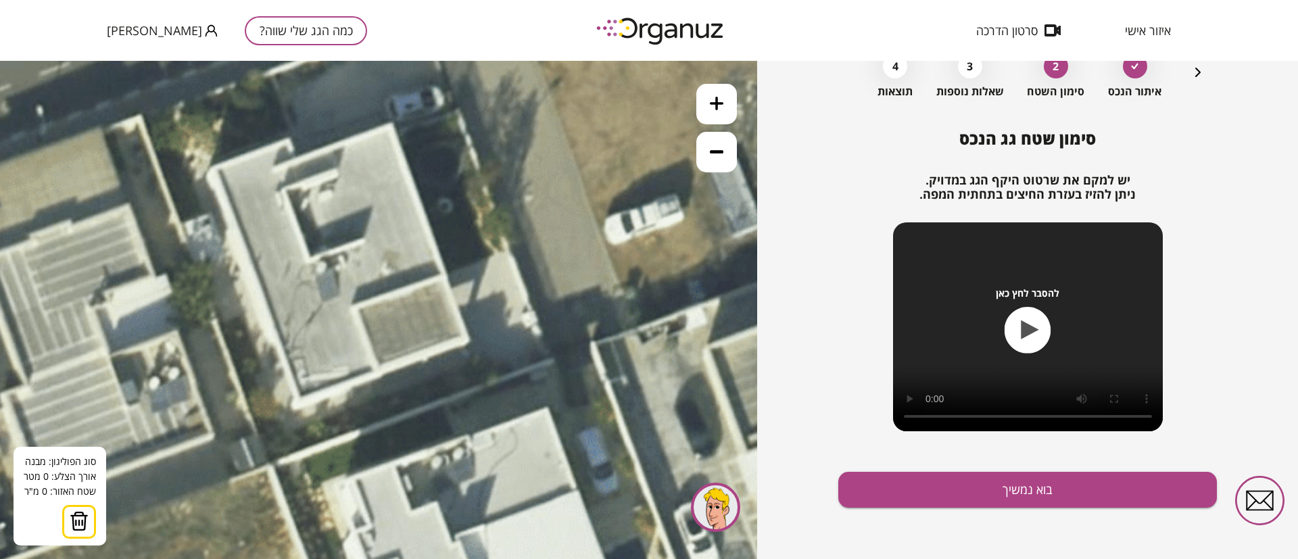
click at [72, 516] on img at bounding box center [79, 521] width 19 height 20
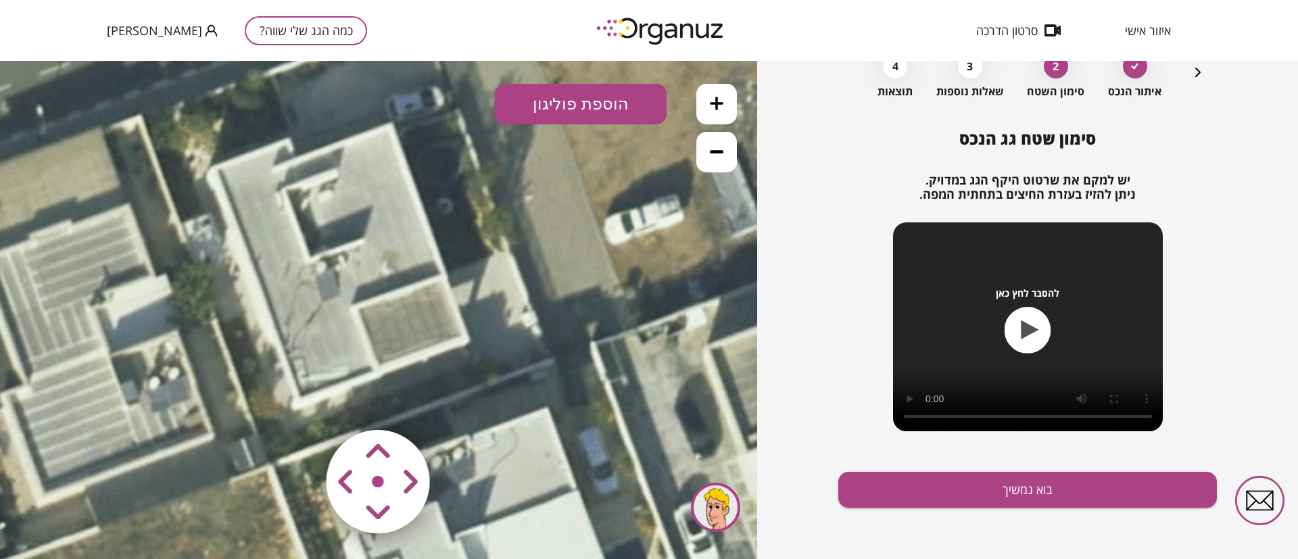
click at [585, 97] on button "הוספת פוליגון" at bounding box center [581, 104] width 172 height 41
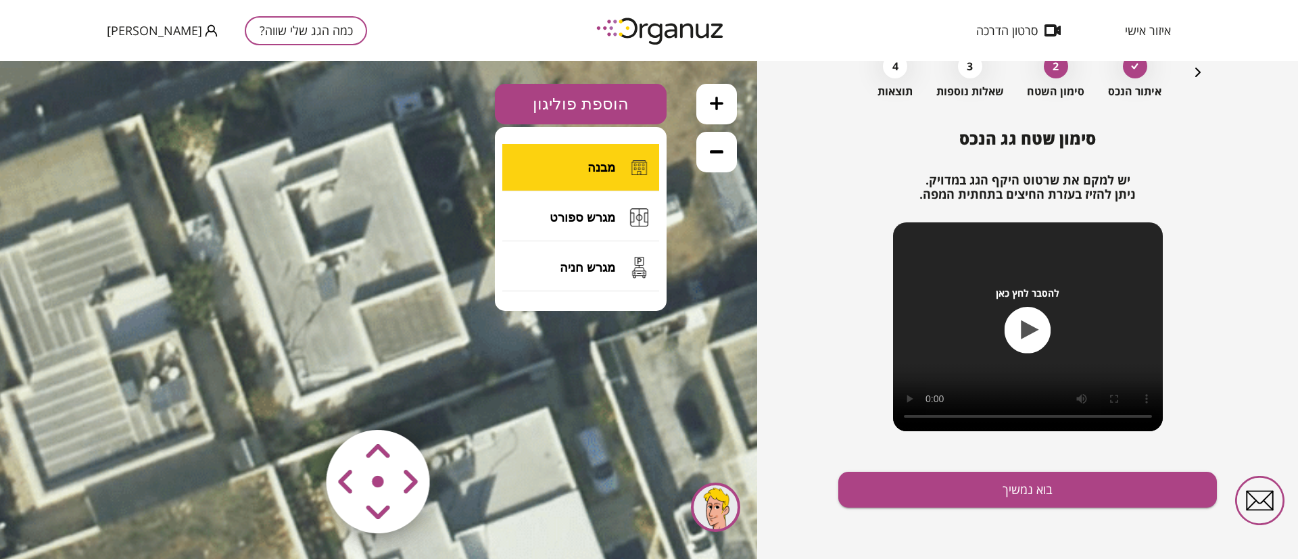
click at [607, 158] on button "מבנה" at bounding box center [580, 167] width 157 height 47
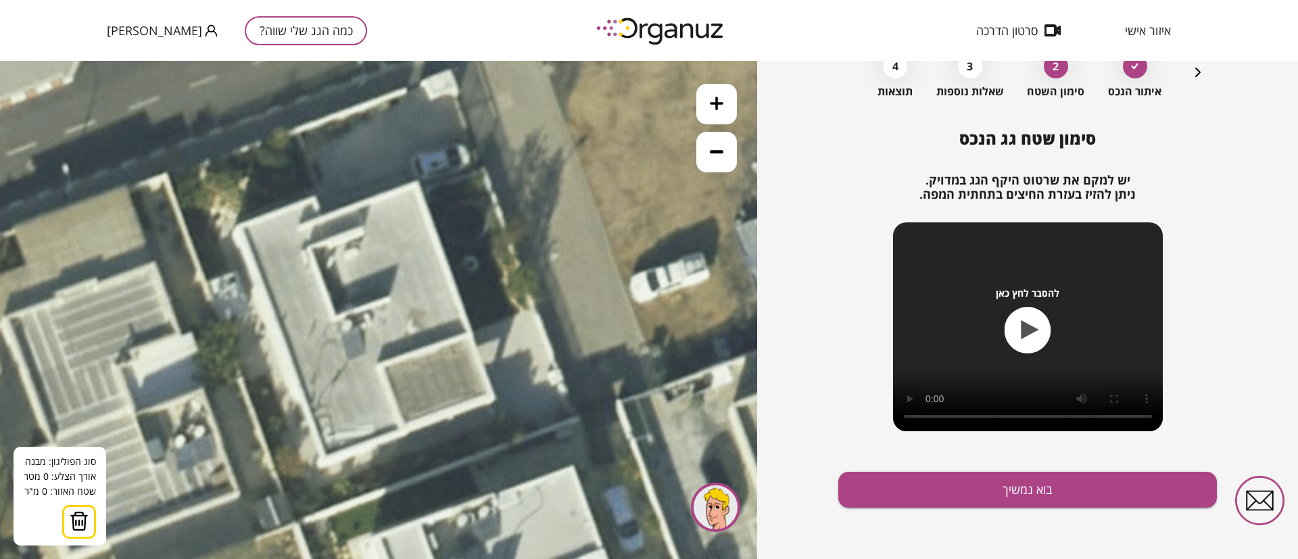
drag, startPoint x: 561, startPoint y: 201, endPoint x: 586, endPoint y: 259, distance: 63.6
click at [586, 259] on icon at bounding box center [486, 418] width 3012 height 3012
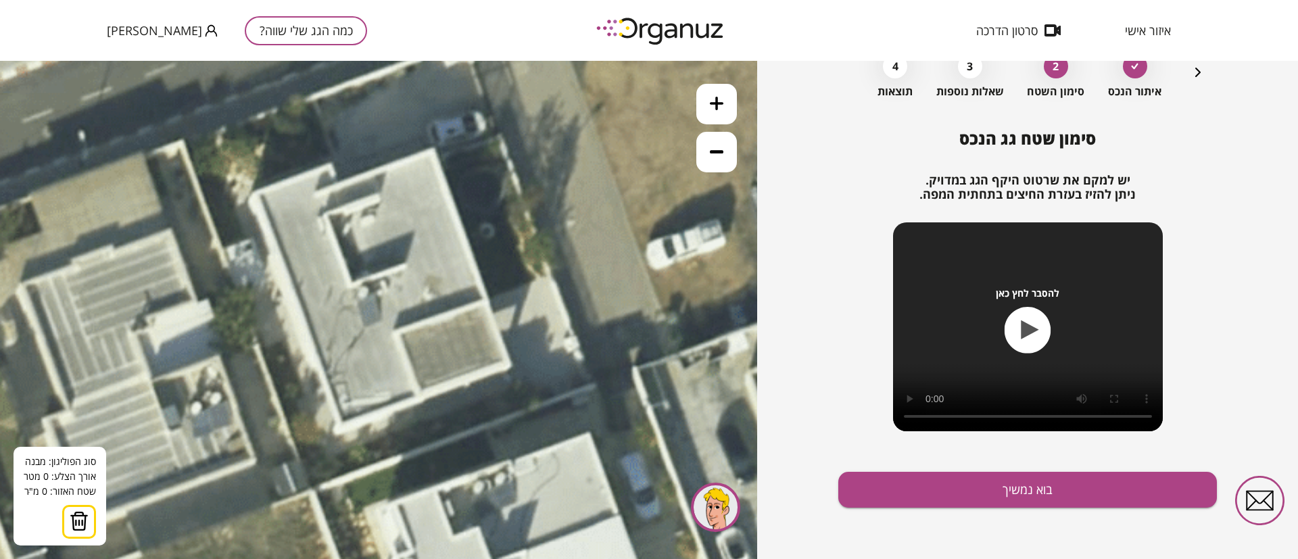
drag, startPoint x: 494, startPoint y: 218, endPoint x: 513, endPoint y: 181, distance: 42.3
click at [513, 181] on icon at bounding box center [502, 385] width 3012 height 3012
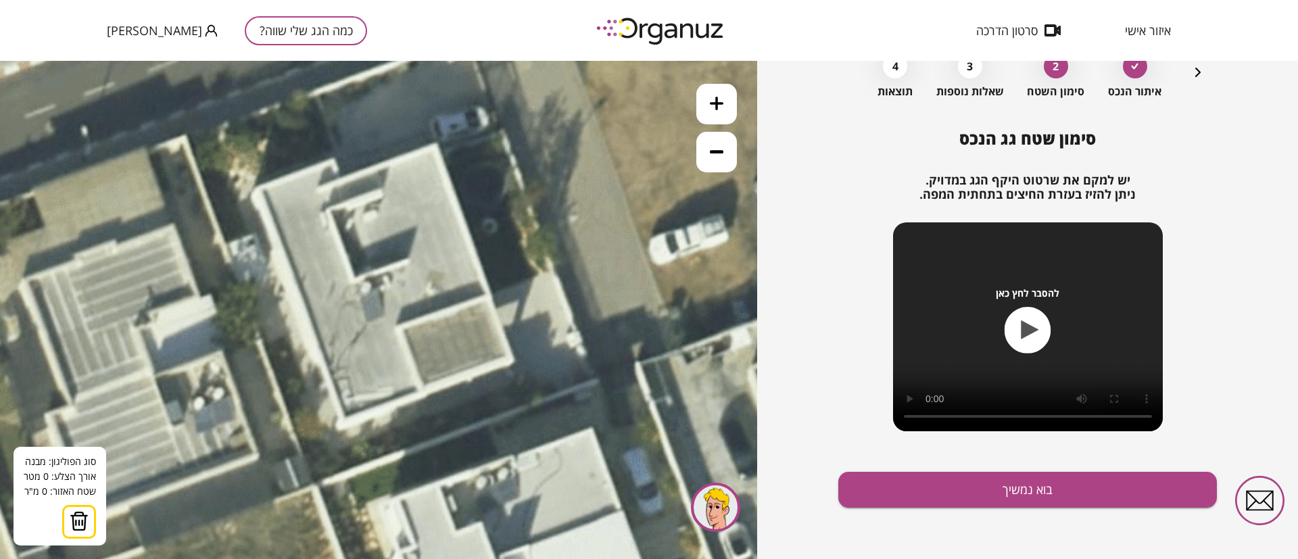
click at [435, 145] on icon at bounding box center [505, 380] width 3012 height 3012
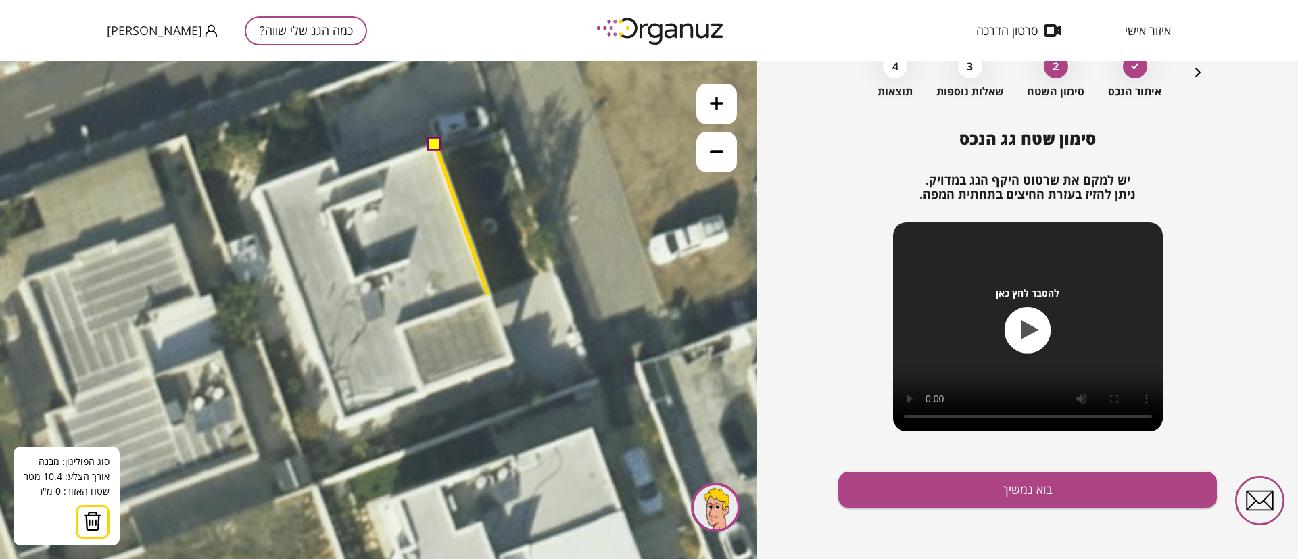
click at [488, 295] on icon at bounding box center [505, 380] width 3012 height 3012
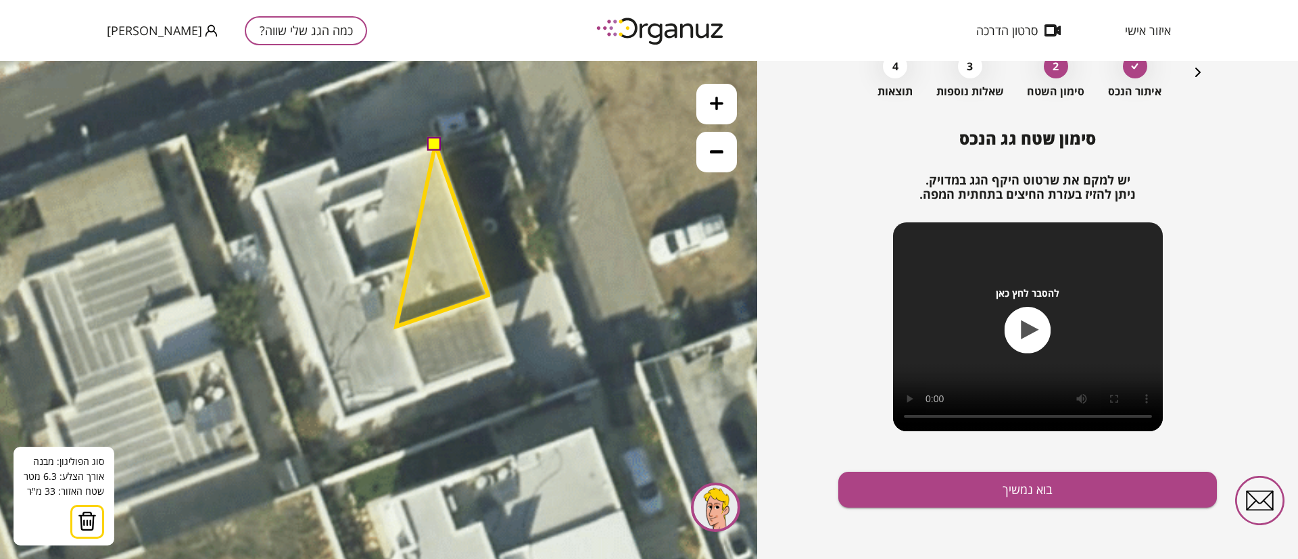
click at [396, 327] on polygon at bounding box center [442, 236] width 92 height 182
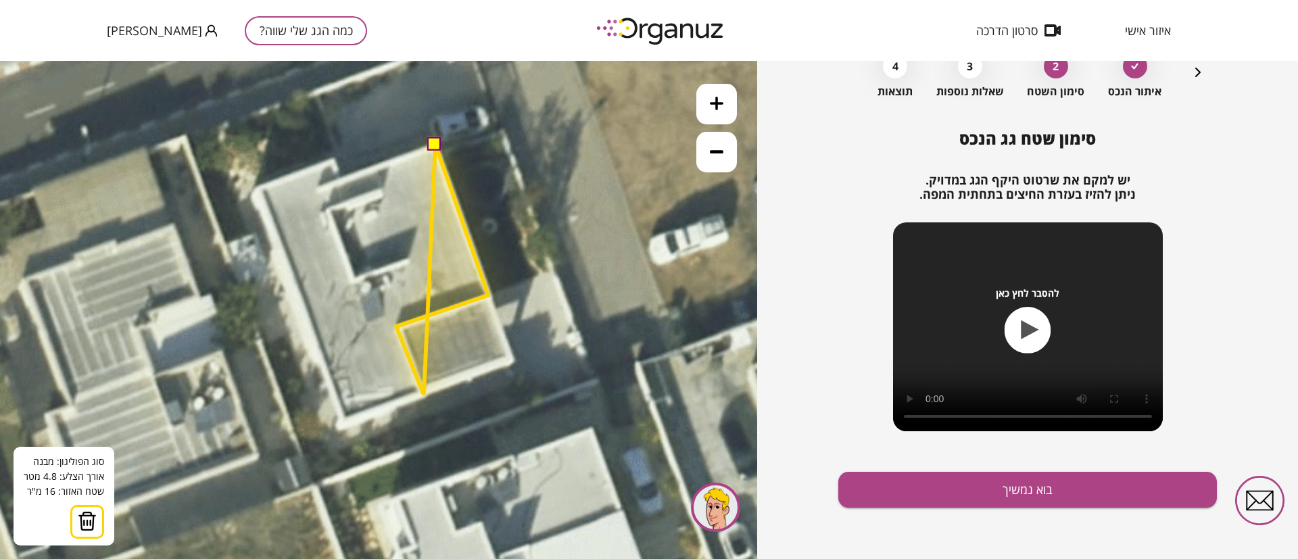
click at [425, 395] on icon at bounding box center [505, 380] width 3012 height 3012
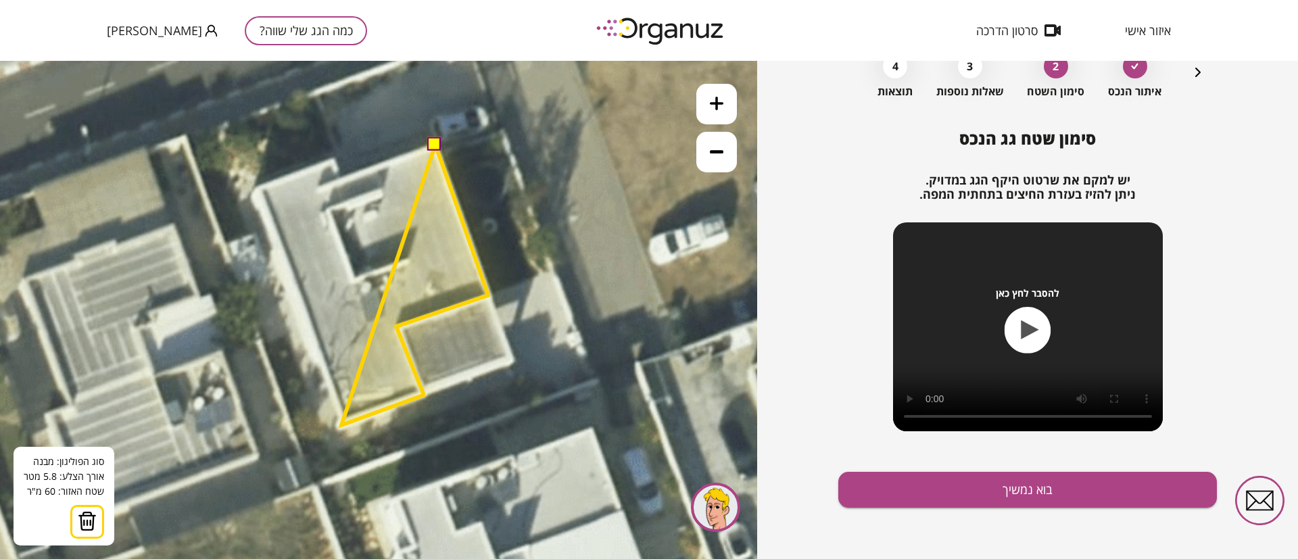
click at [341, 425] on polygon at bounding box center [414, 285] width 147 height 281
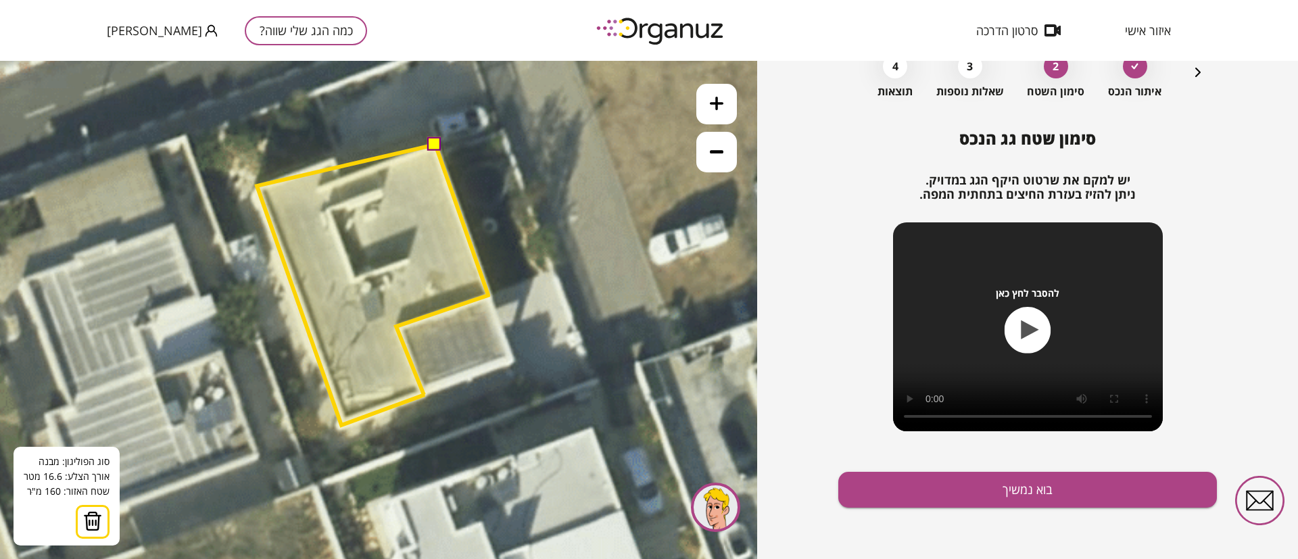
click at [257, 185] on polygon at bounding box center [372, 285] width 231 height 281
click at [336, 160] on polygon at bounding box center [372, 285] width 231 height 281
click at [341, 177] on polygon at bounding box center [372, 285] width 231 height 281
click at [432, 143] on button at bounding box center [435, 144] width 14 height 14
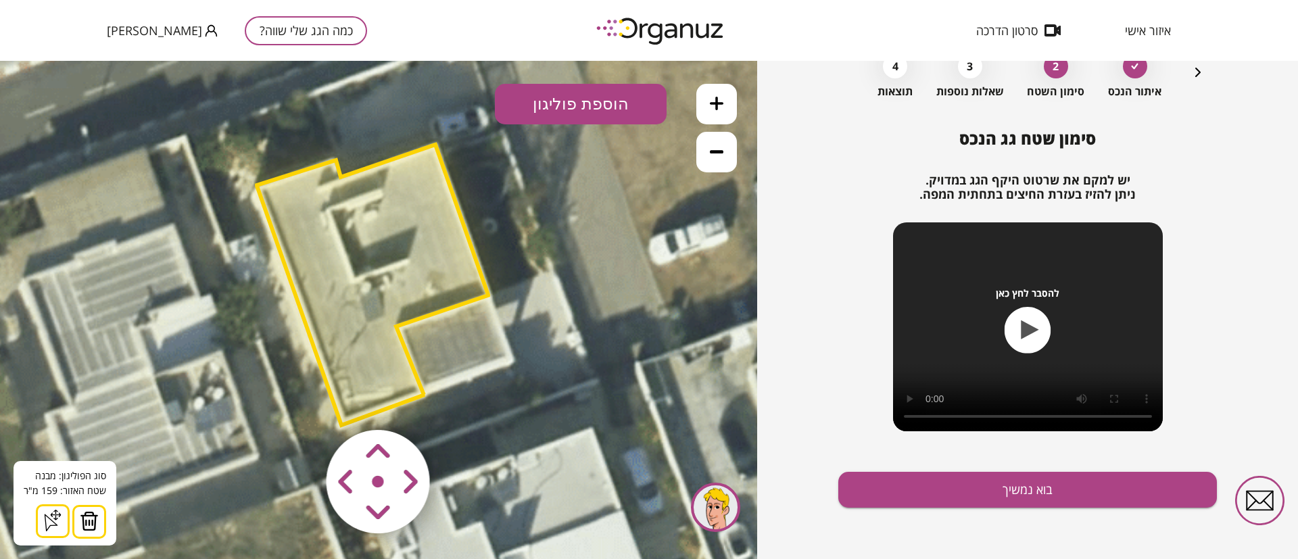
click at [566, 95] on button "הוספת פוליגון" at bounding box center [581, 104] width 172 height 41
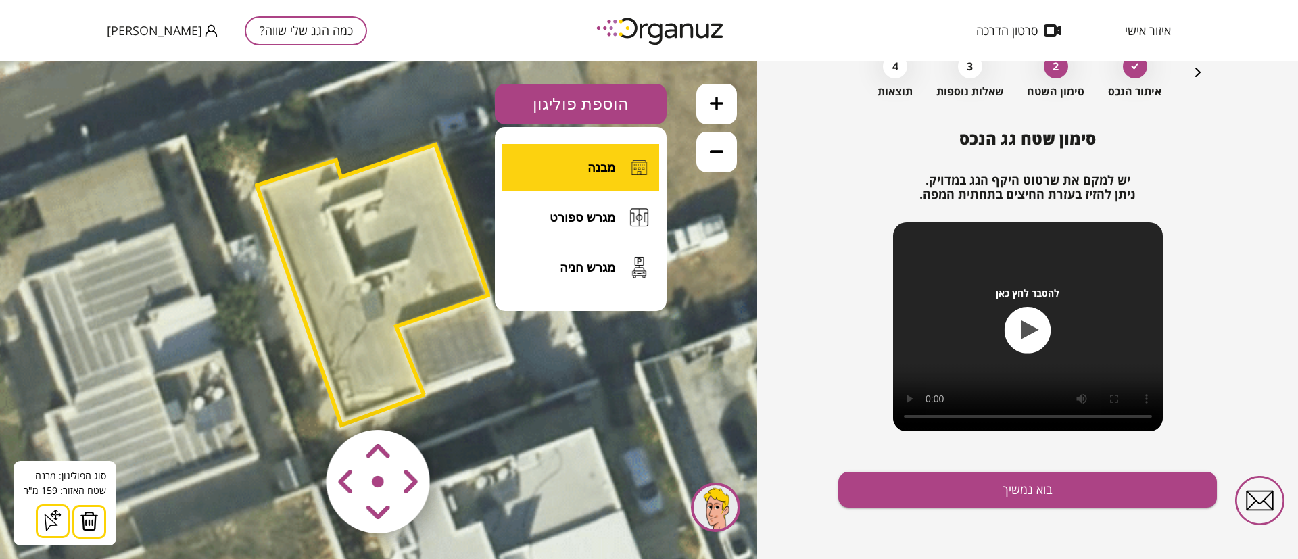
click at [599, 160] on span "מבנה" at bounding box center [602, 167] width 28 height 15
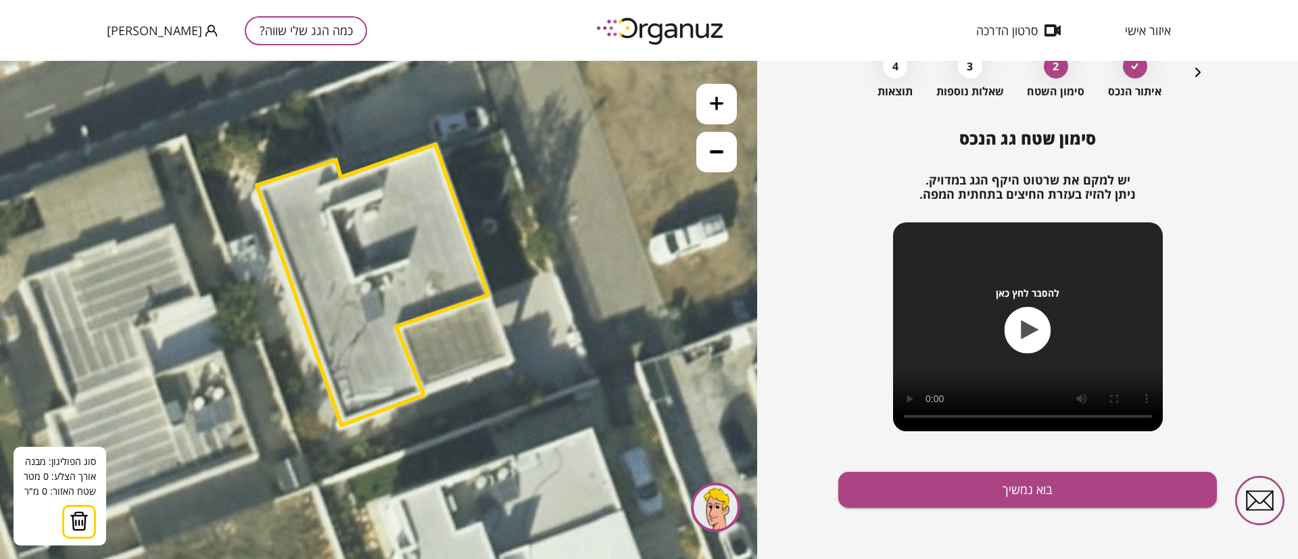
click at [490, 297] on icon at bounding box center [505, 380] width 3012 height 3012
click at [515, 360] on icon at bounding box center [505, 380] width 3012 height 3012
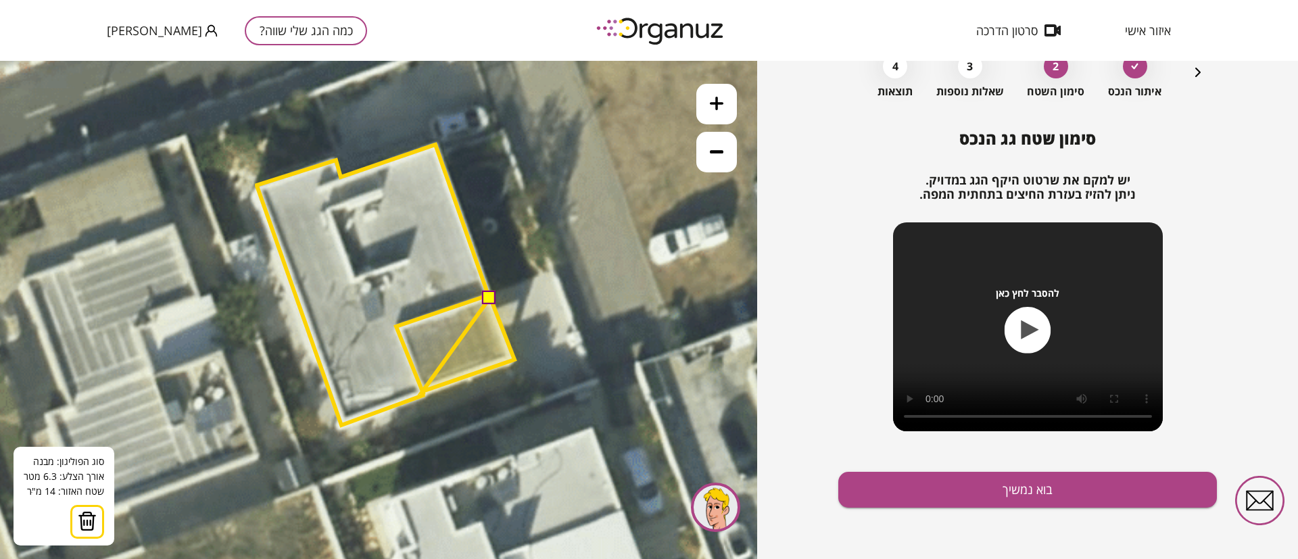
click at [423, 391] on polygon at bounding box center [469, 344] width 92 height 94
click at [398, 328] on polygon at bounding box center [456, 344] width 116 height 94
click at [492, 298] on button at bounding box center [490, 297] width 14 height 14
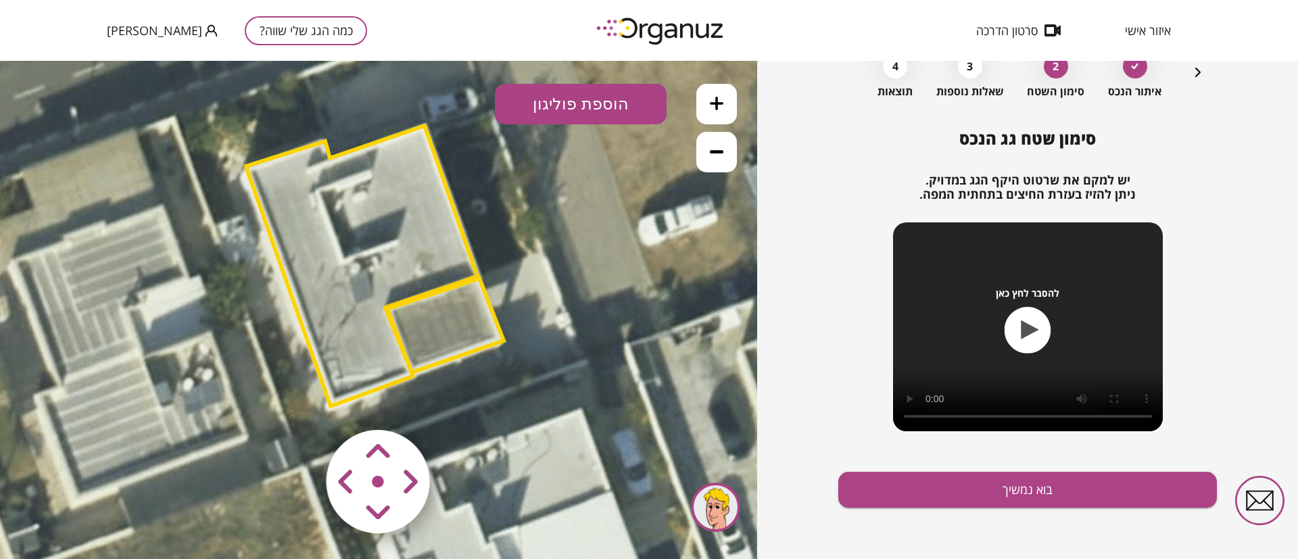
drag, startPoint x: 541, startPoint y: 247, endPoint x: 515, endPoint y: 206, distance: 49.5
click at [515, 206] on icon at bounding box center [494, 361] width 3012 height 3012
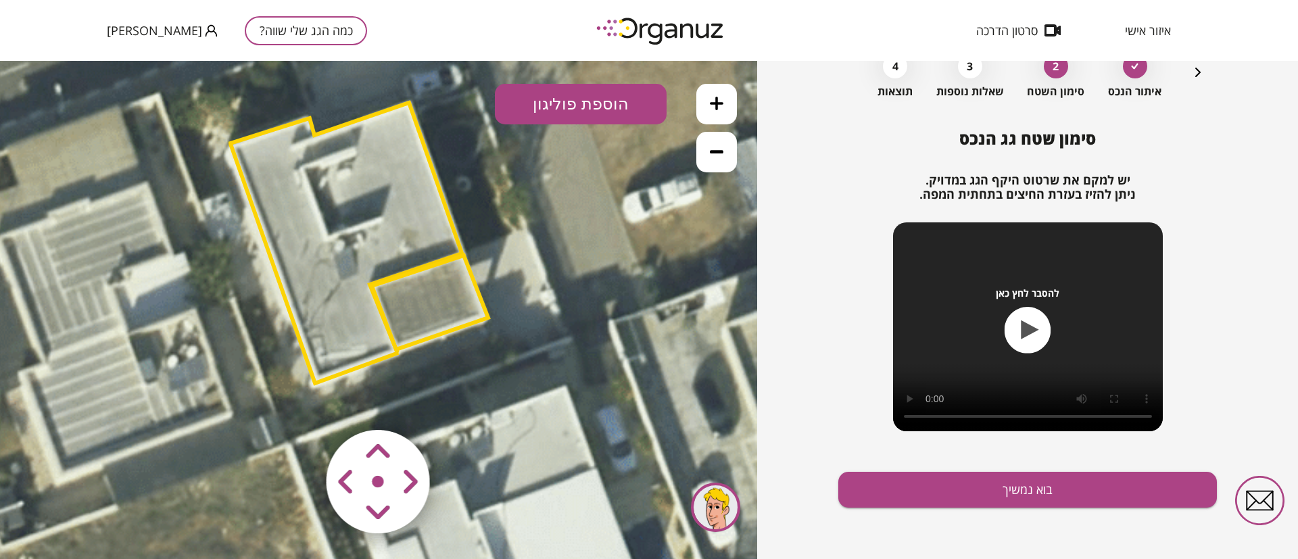
click at [575, 100] on button "הוספת פוליגון" at bounding box center [581, 104] width 172 height 41
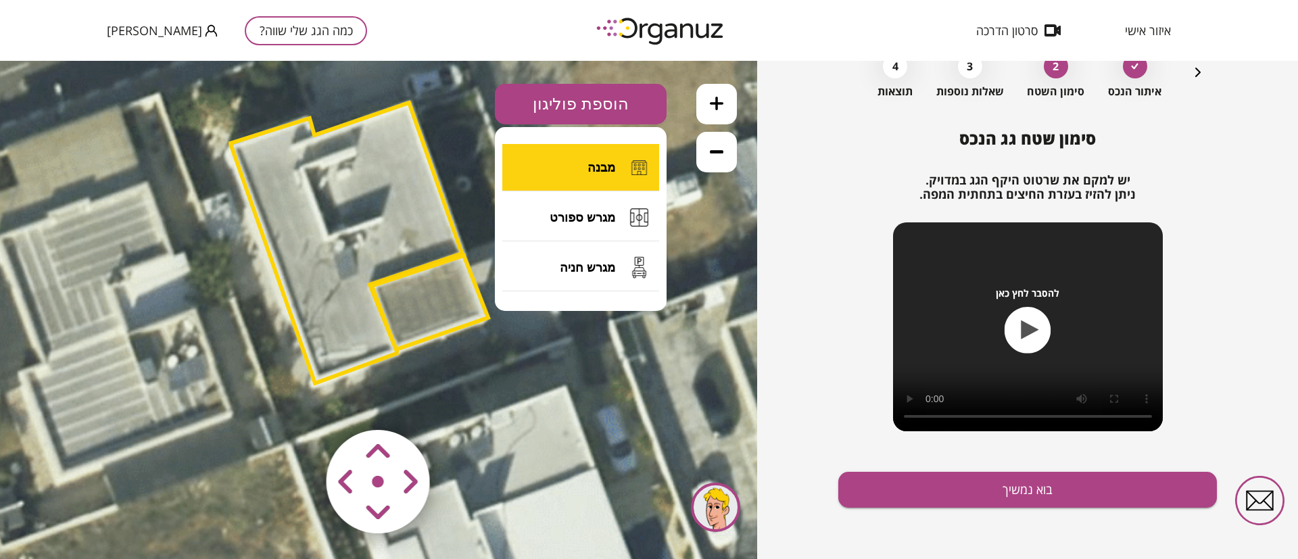
click at [590, 168] on span "מבנה" at bounding box center [602, 167] width 28 height 15
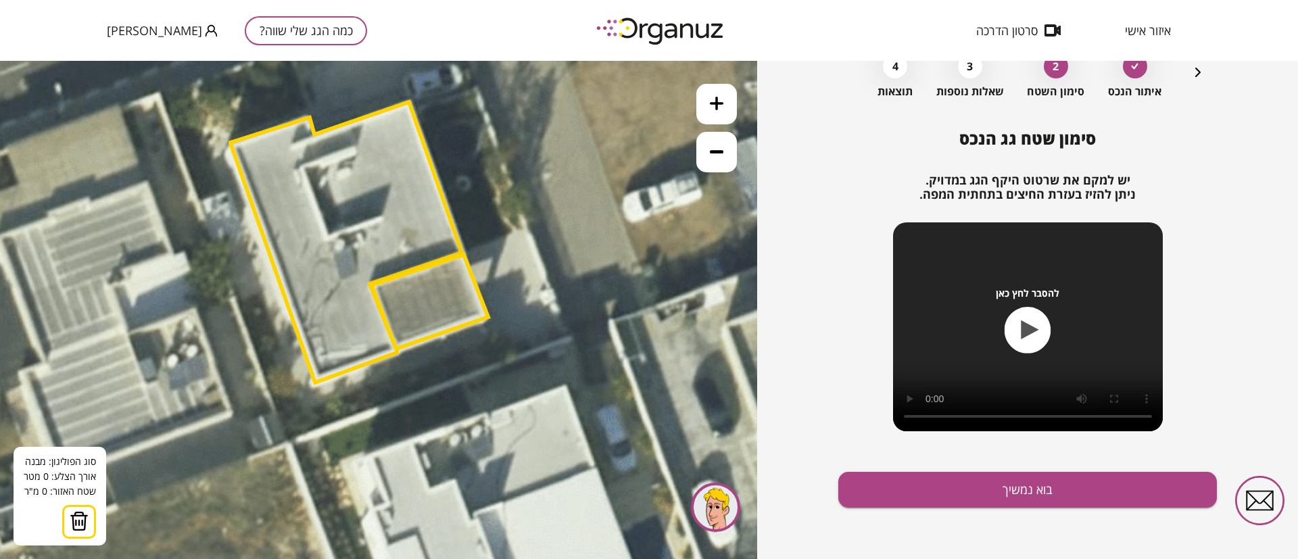
click at [354, 147] on polygon at bounding box center [346, 242] width 231 height 281
click at [379, 221] on polygon at bounding box center [346, 242] width 231 height 281
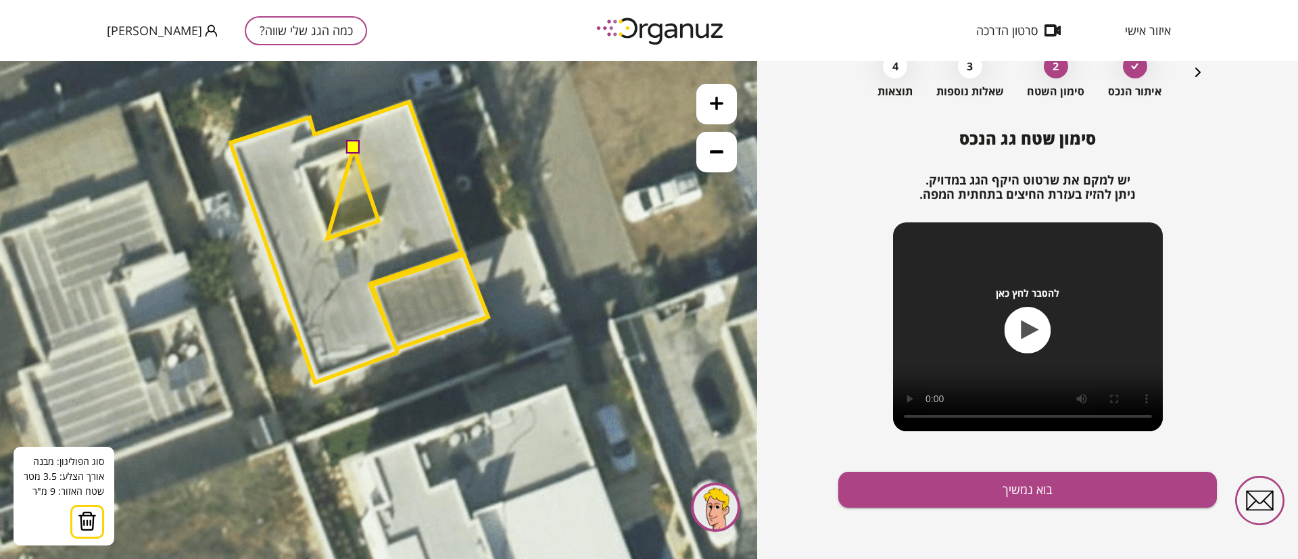
click at [327, 239] on polygon at bounding box center [352, 192] width 51 height 91
click at [302, 165] on polygon at bounding box center [340, 192] width 77 height 91
click at [352, 147] on button at bounding box center [353, 147] width 14 height 14
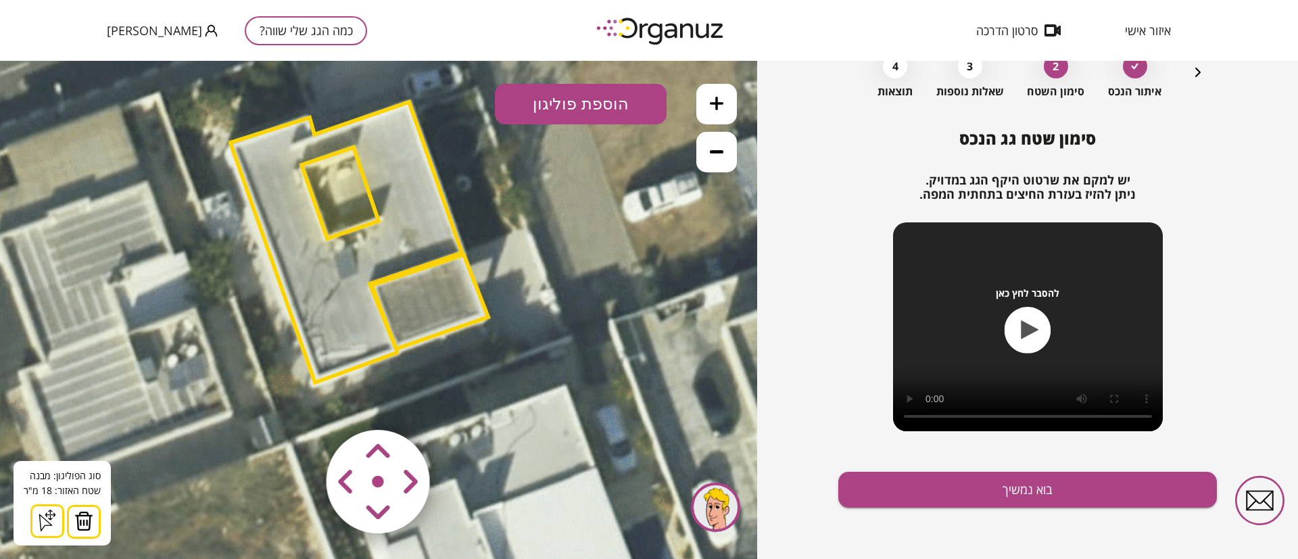
click at [427, 305] on polygon at bounding box center [430, 302] width 116 height 94
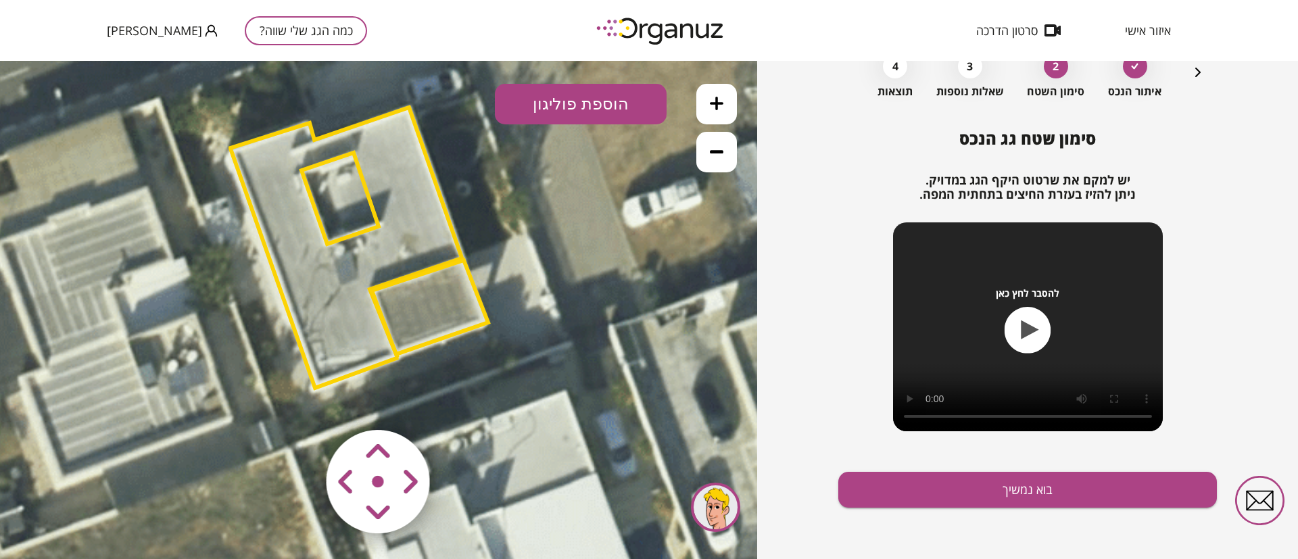
drag, startPoint x: 585, startPoint y: 256, endPoint x: 584, endPoint y: 281, distance: 25.7
click at [584, 281] on icon at bounding box center [478, 343] width 3012 height 3012
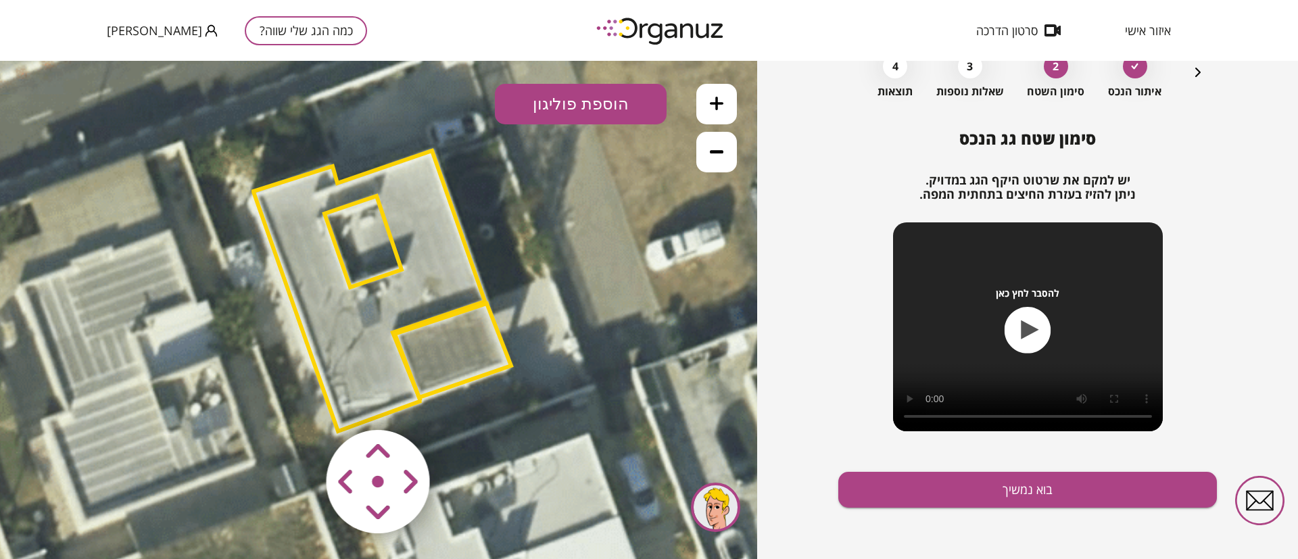
drag, startPoint x: 574, startPoint y: 187, endPoint x: 598, endPoint y: 210, distance: 33.0
click at [598, 210] on icon at bounding box center [501, 386] width 3012 height 3012
click at [713, 149] on icon at bounding box center [717, 152] width 14 height 14
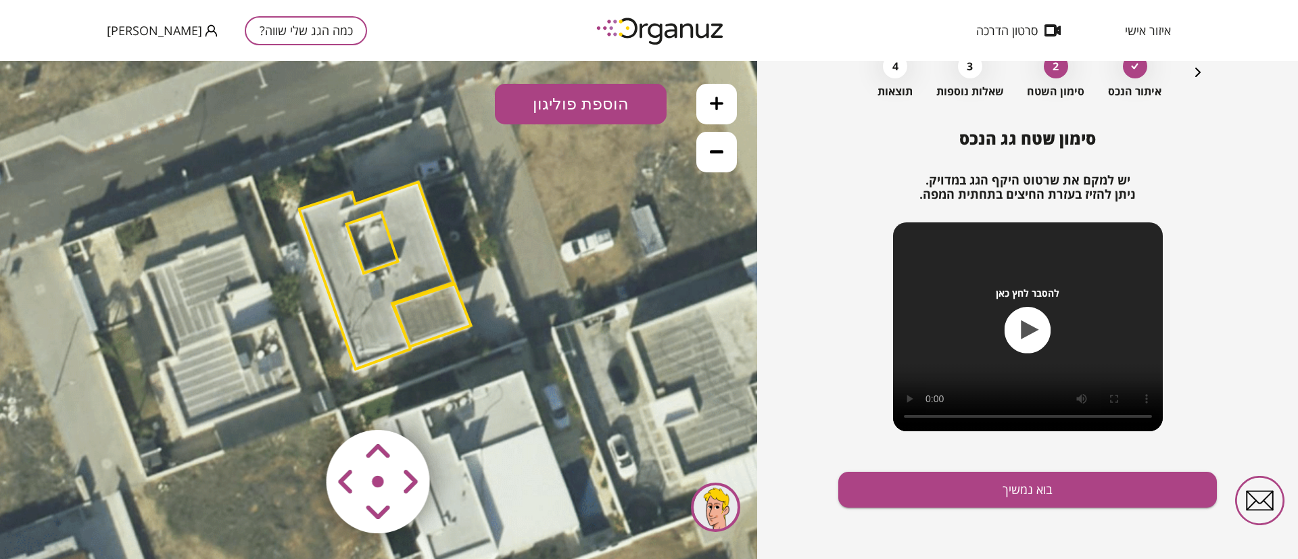
drag, startPoint x: 589, startPoint y: 281, endPoint x: 596, endPoint y: 250, distance: 31.2
click at [596, 250] on icon at bounding box center [464, 339] width 2008 height 2008
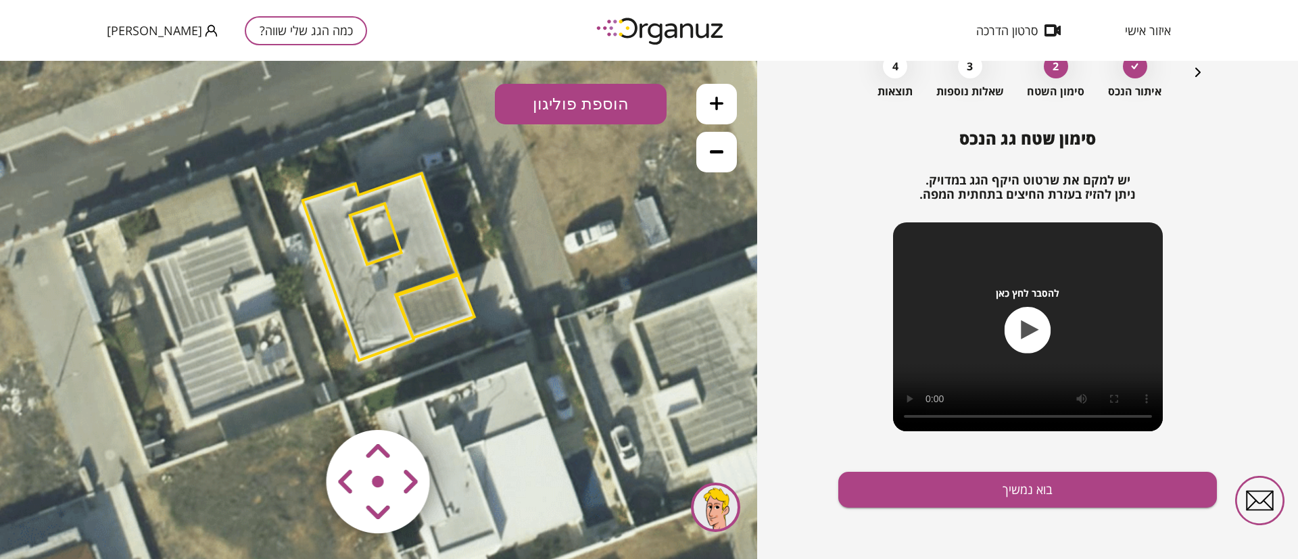
click at [586, 107] on button "הוספת פוליגון" at bounding box center [581, 104] width 172 height 41
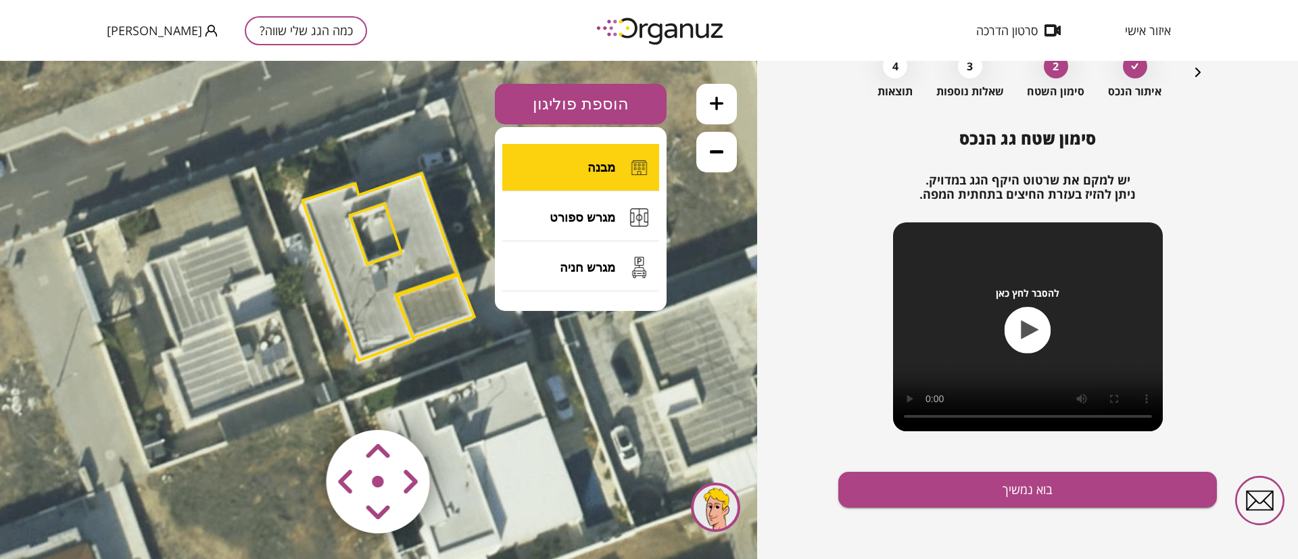
click at [604, 159] on button "מבנה" at bounding box center [580, 167] width 157 height 47
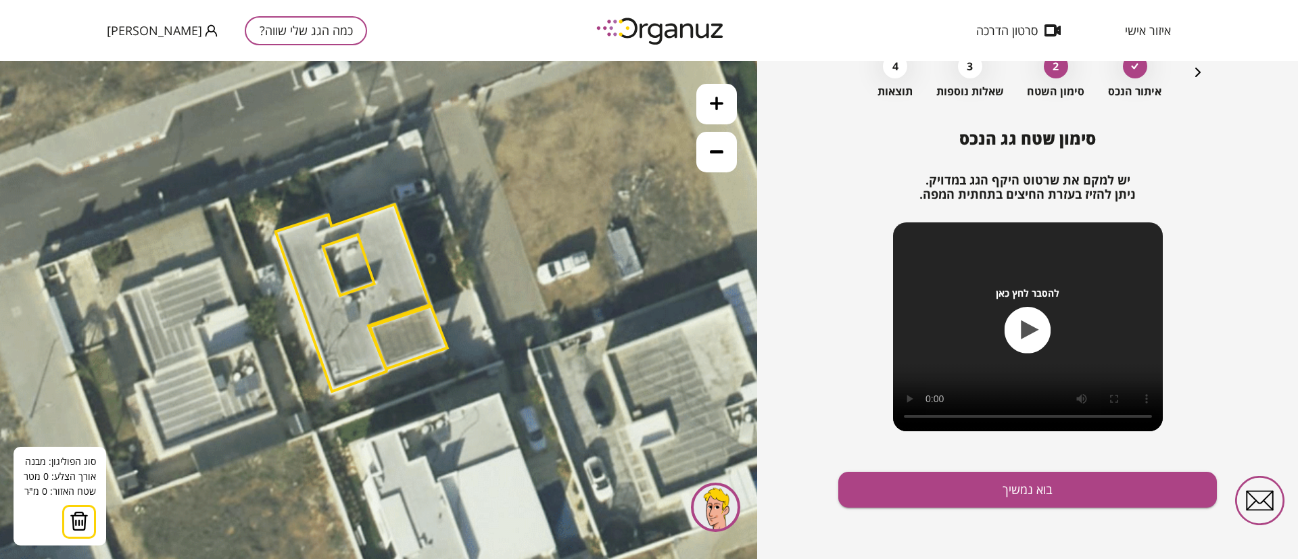
drag, startPoint x: 603, startPoint y: 74, endPoint x: 576, endPoint y: 104, distance: 40.2
click at [576, 104] on icon at bounding box center [441, 362] width 2008 height 2008
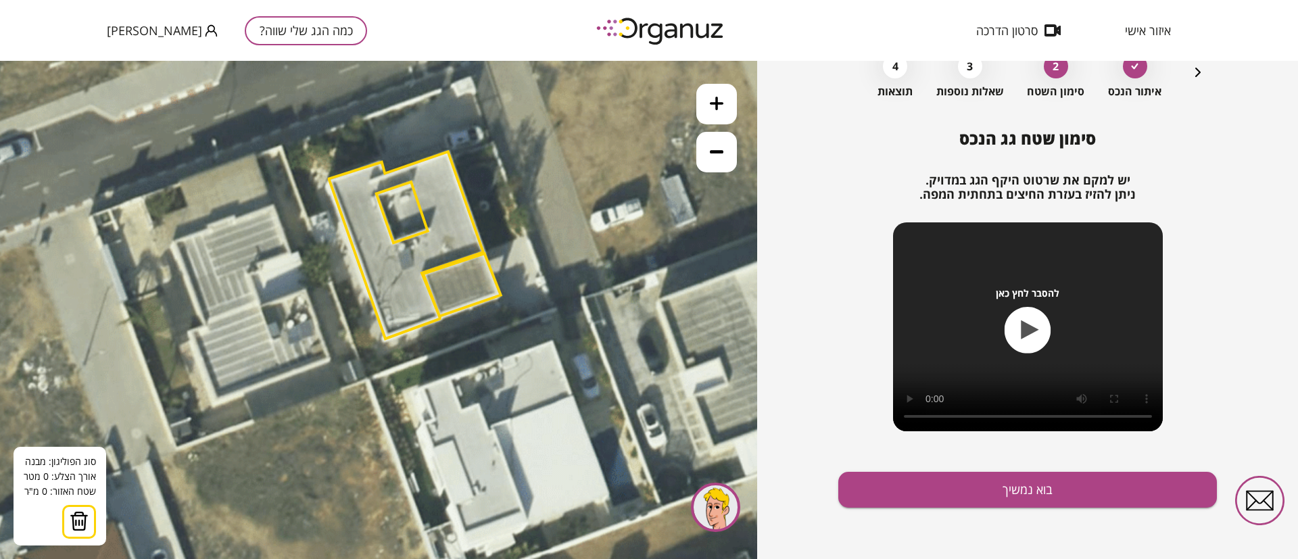
drag, startPoint x: 536, startPoint y: 198, endPoint x: 590, endPoint y: 146, distance: 74.6
click at [590, 146] on icon at bounding box center [494, 309] width 2008 height 2008
click at [577, 85] on icon at bounding box center [494, 309] width 2008 height 2008
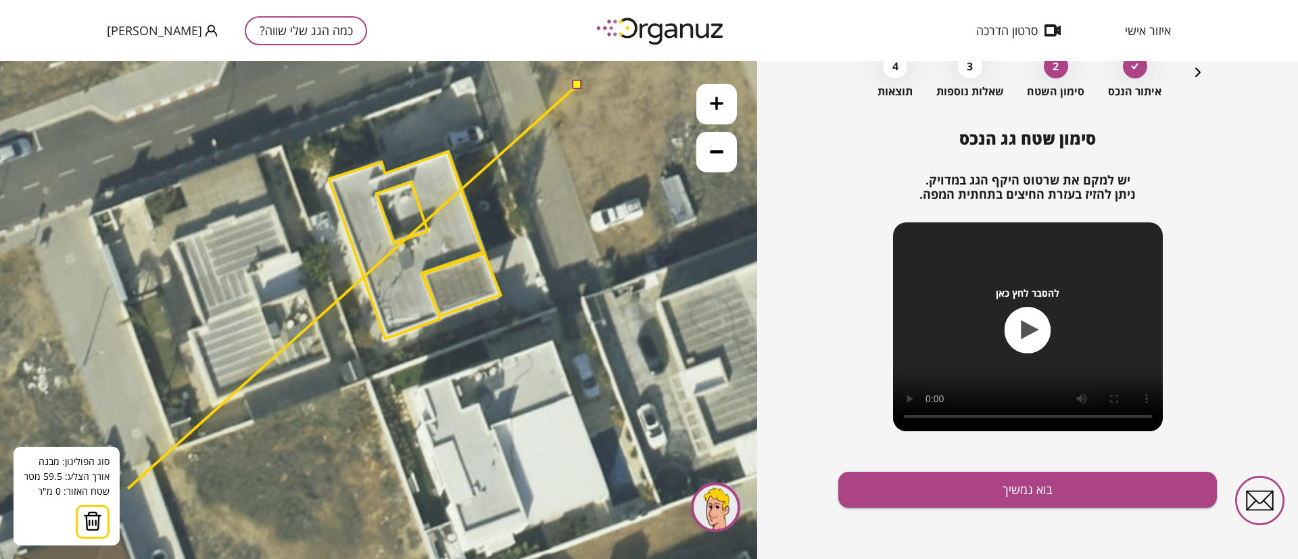
click at [83, 522] on img at bounding box center [92, 521] width 19 height 20
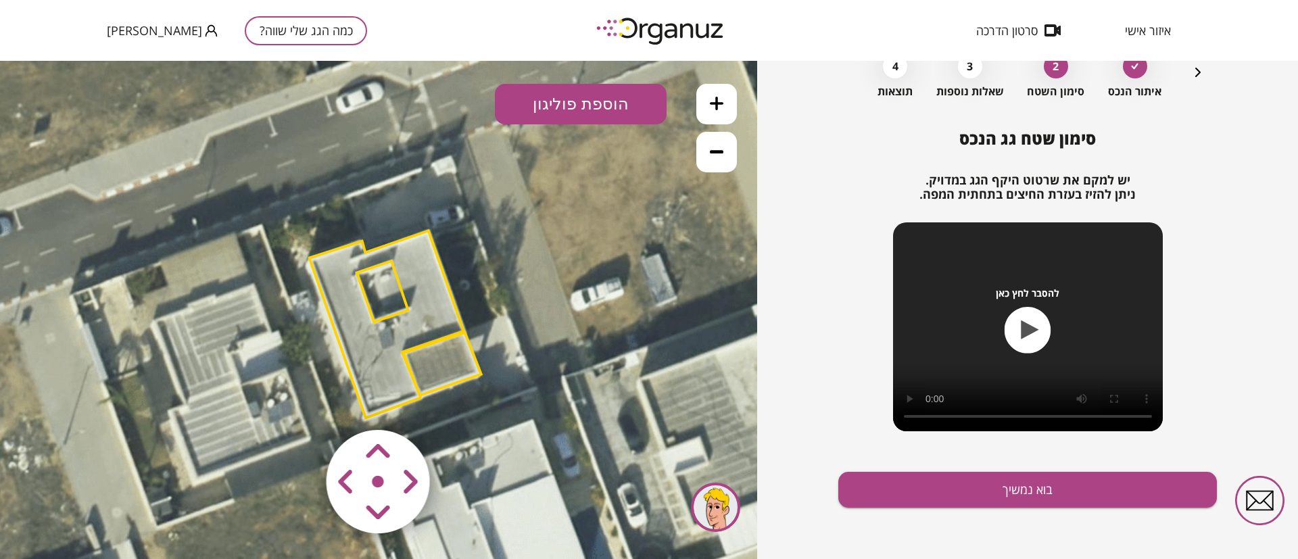
drag, startPoint x: 581, startPoint y: 216, endPoint x: 561, endPoint y: 297, distance: 83.6
click at [561, 297] on icon at bounding box center [475, 388] width 2008 height 2008
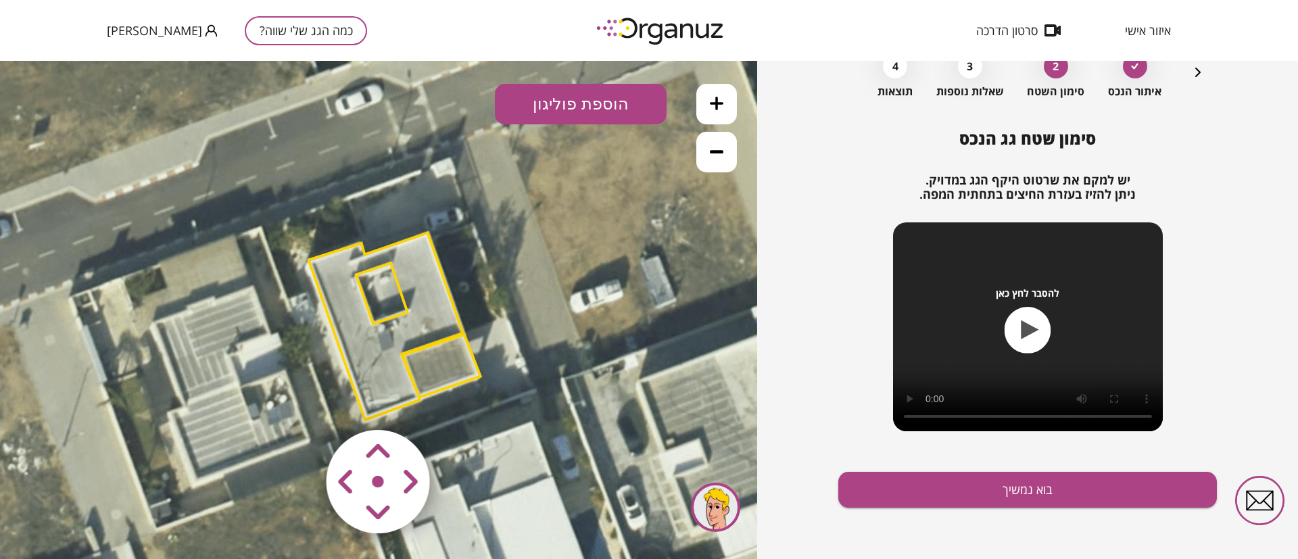
click at [563, 103] on button "הוספת פוליגון" at bounding box center [581, 104] width 172 height 41
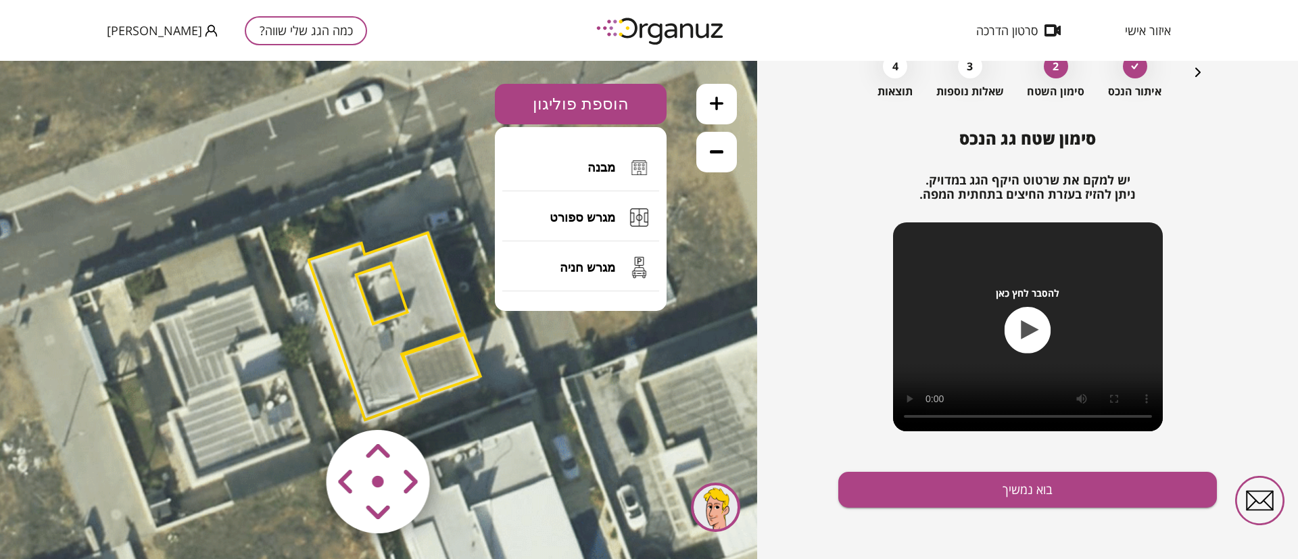
drag, startPoint x: 577, startPoint y: 170, endPoint x: 573, endPoint y: 200, distance: 30.0
click at [577, 170] on button "מבנה" at bounding box center [580, 167] width 157 height 47
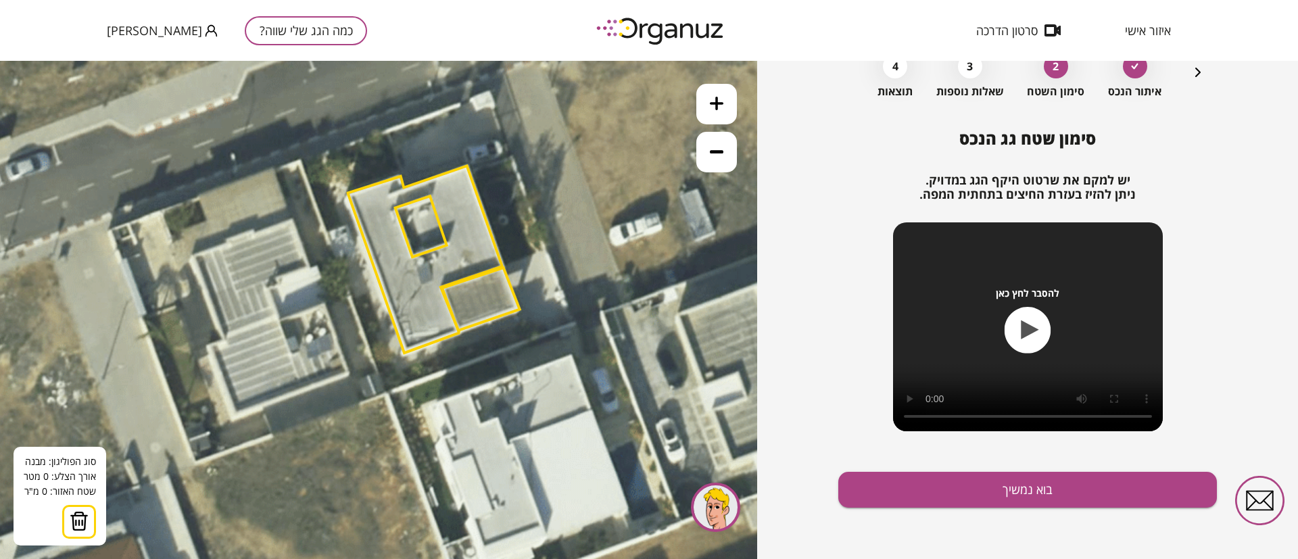
drag, startPoint x: 579, startPoint y: 266, endPoint x: 618, endPoint y: 200, distance: 76.7
click at [618, 200] on icon at bounding box center [513, 323] width 2008 height 2008
click at [475, 251] on polygon at bounding box center [425, 258] width 154 height 187
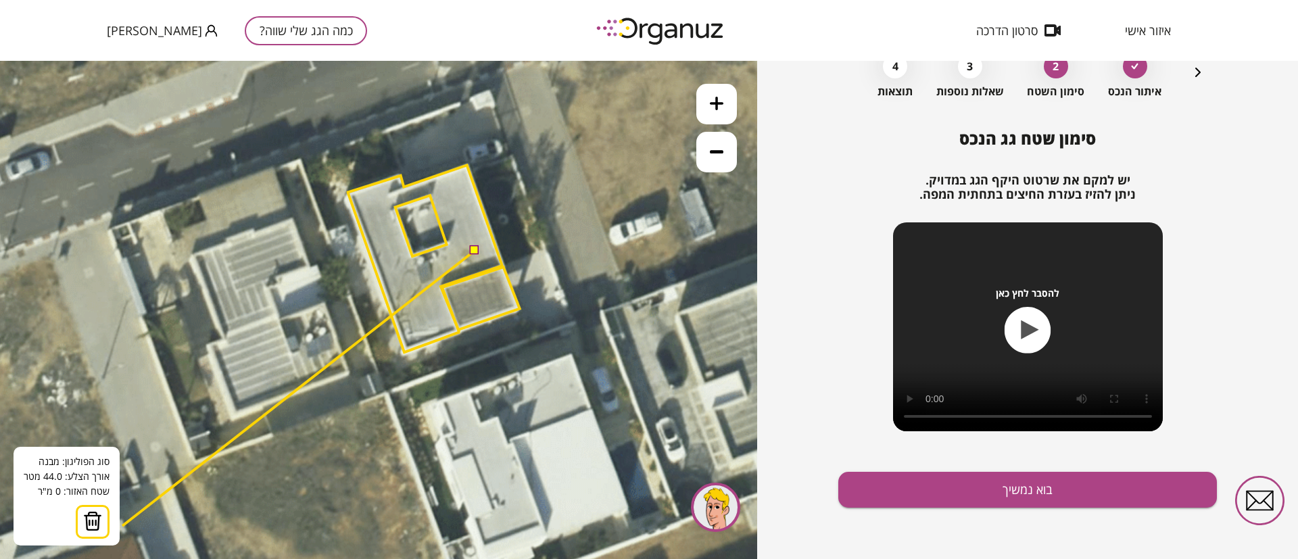
click at [92, 522] on img at bounding box center [92, 521] width 19 height 20
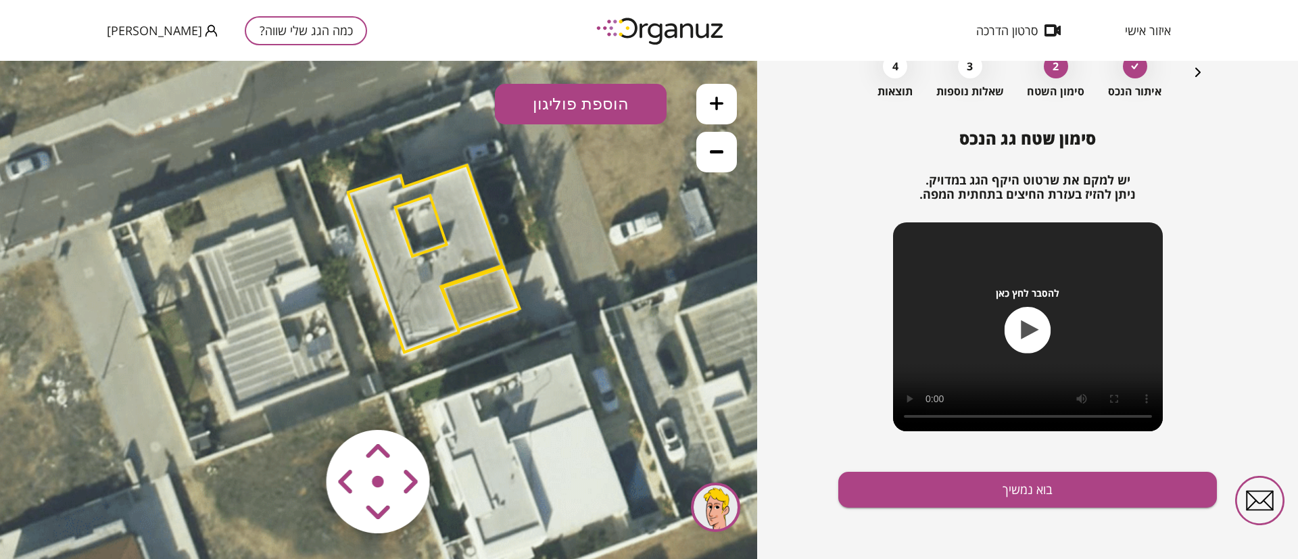
click at [467, 243] on polygon at bounding box center [425, 258] width 154 height 187
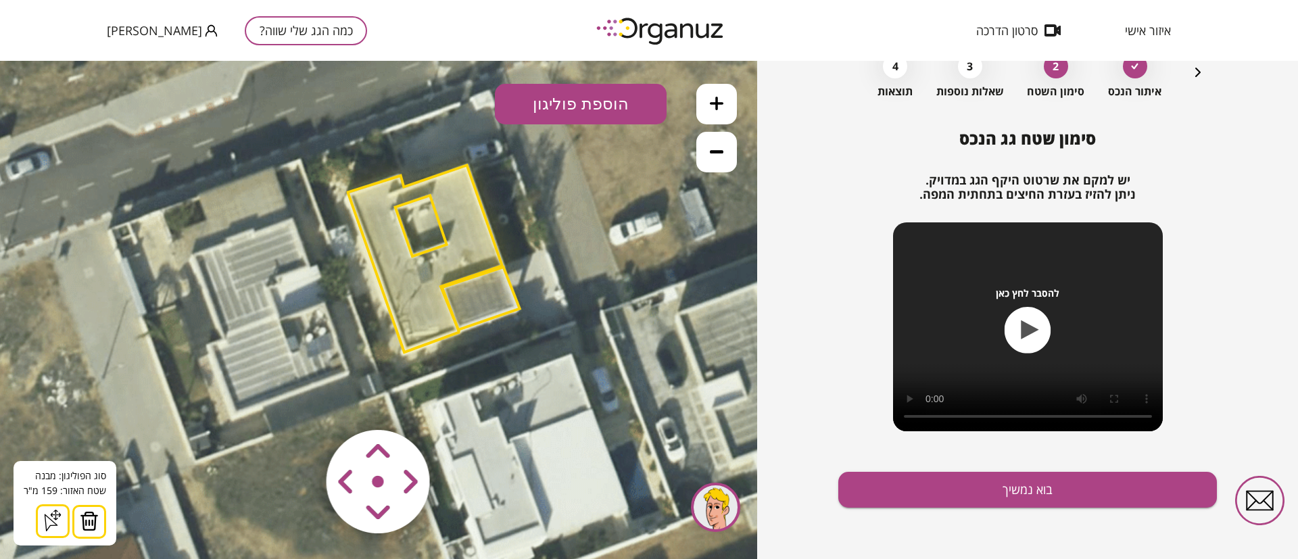
click at [477, 305] on polygon at bounding box center [481, 298] width 78 height 63
